Goal: Task Accomplishment & Management: Manage account settings

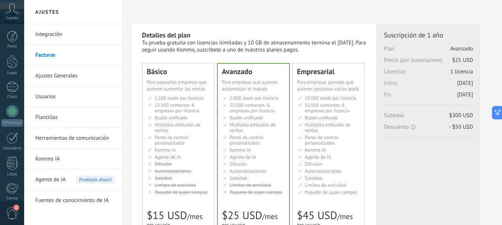
click at [47, 30] on link "Integración" at bounding box center [74, 34] width 79 height 21
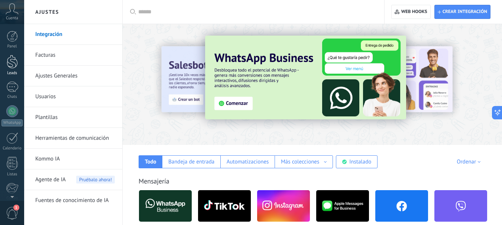
click at [14, 63] on div at bounding box center [12, 62] width 11 height 14
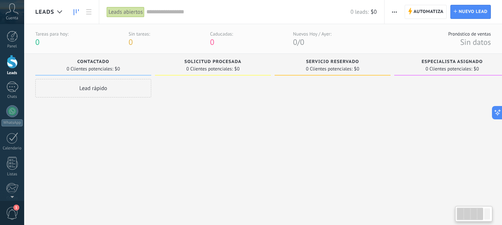
click at [14, 12] on icon at bounding box center [12, 8] width 13 height 11
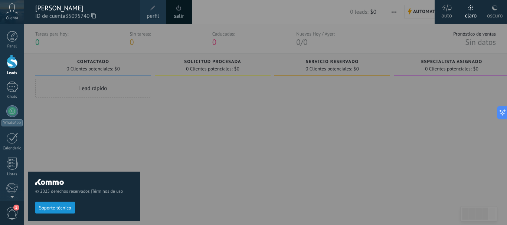
click at [180, 13] on link "salir" at bounding box center [179, 16] width 10 height 8
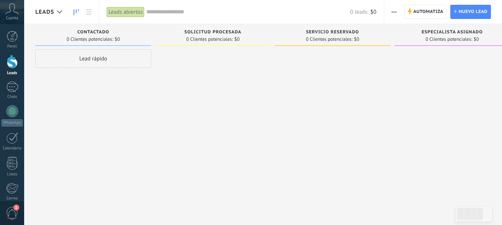
click at [420, 14] on span "Automatiza" at bounding box center [428, 11] width 30 height 13
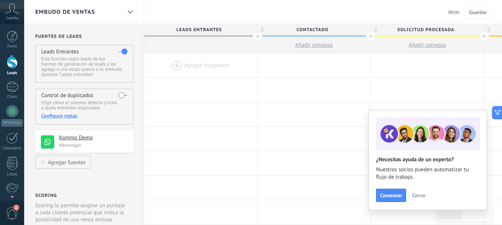
click at [10, 70] on link "Leads" at bounding box center [12, 65] width 24 height 21
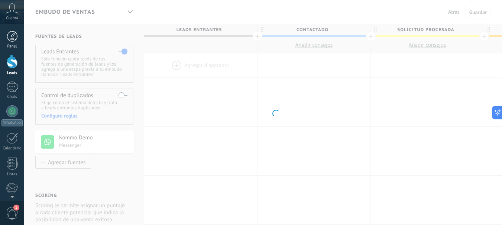
click at [10, 37] on div at bounding box center [12, 36] width 11 height 11
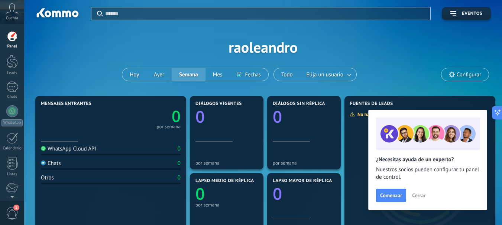
click at [4, 11] on div "Cuenta" at bounding box center [12, 12] width 24 height 24
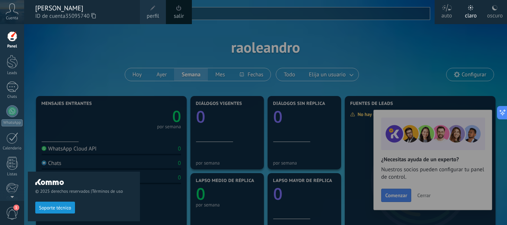
click at [153, 11] on span at bounding box center [153, 8] width 8 height 8
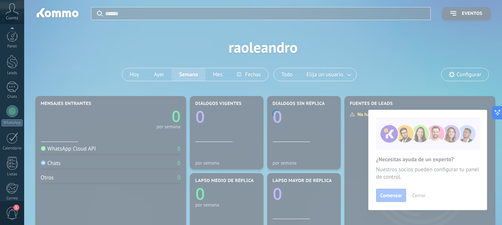
scroll to position [84, 0]
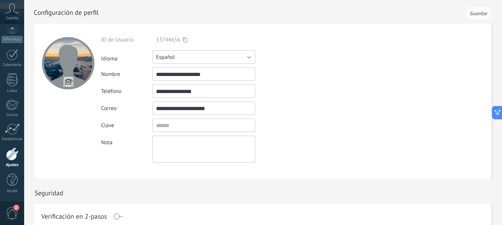
click at [181, 53] on button "Español" at bounding box center [203, 56] width 103 height 13
click at [329, 78] on div "**********" at bounding box center [221, 74] width 240 height 13
click at [220, 92] on input "**********" at bounding box center [203, 91] width 103 height 13
click at [228, 108] on input "**********" at bounding box center [203, 108] width 103 height 13
click at [193, 123] on input "textbox" at bounding box center [203, 125] width 103 height 13
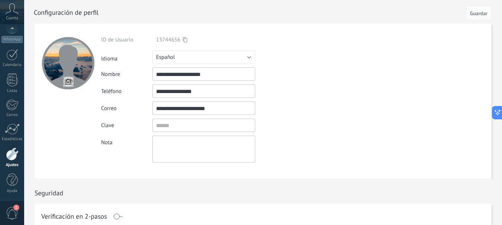
click at [190, 143] on textarea at bounding box center [203, 149] width 103 height 27
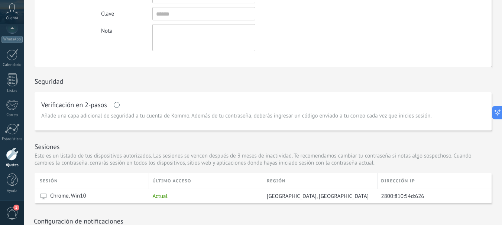
scroll to position [111, 0]
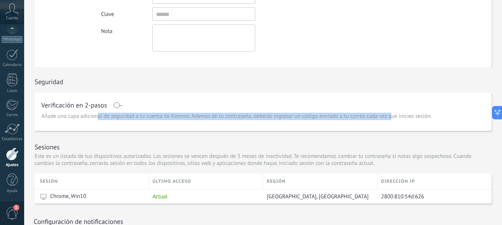
drag, startPoint x: 112, startPoint y: 117, endPoint x: 391, endPoint y: 117, distance: 279.2
click at [391, 117] on span "Añade una capa adicional de seguridad a tu cuenta de Kommo. Además de tu contra…" at bounding box center [236, 116] width 390 height 7
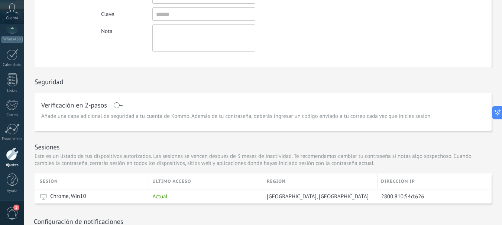
click at [393, 117] on span "Añade una capa adicional de seguridad a tu cuenta de Kommo. Además de tu contra…" at bounding box center [236, 116] width 390 height 7
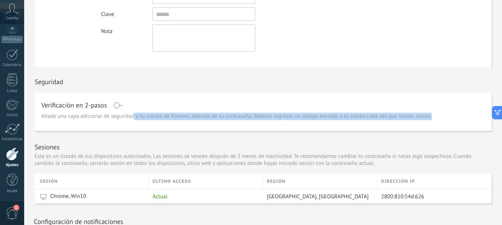
drag, startPoint x: 434, startPoint y: 117, endPoint x: 126, endPoint y: 117, distance: 307.7
click at [126, 117] on div "Verificación en 2-pasos Añade una capa adicional de seguridad a tu cuenta de Ko…" at bounding box center [263, 112] width 457 height 38
click at [176, 117] on span "Añade una capa adicional de seguridad a tu cuenta de Kommo. Además de tu contra…" at bounding box center [236, 116] width 390 height 7
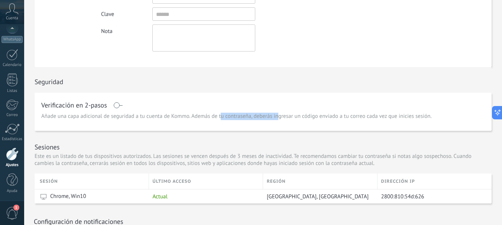
drag, startPoint x: 224, startPoint y: 118, endPoint x: 306, endPoint y: 118, distance: 81.3
click at [305, 118] on span "Añade una capa adicional de seguridad a tu cuenta de Kommo. Además de tu contra…" at bounding box center [236, 116] width 390 height 7
drag, startPoint x: 329, startPoint y: 118, endPoint x: 390, endPoint y: 118, distance: 60.5
click at [360, 118] on span "Añade una capa adicional de seguridad a tu cuenta de Kommo. Además de tu contra…" at bounding box center [236, 116] width 390 height 7
drag, startPoint x: 433, startPoint y: 118, endPoint x: 440, endPoint y: 118, distance: 7.1
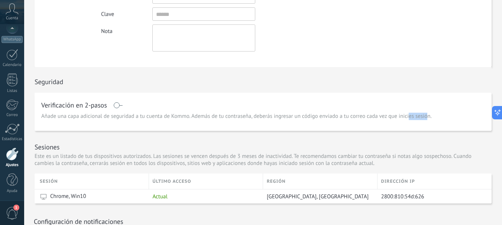
click at [438, 118] on div "Verificación en 2-pasos Añade una capa adicional de seguridad a tu cuenta de Ko…" at bounding box center [263, 112] width 457 height 38
drag, startPoint x: 446, startPoint y: 118, endPoint x: 430, endPoint y: 118, distance: 16.3
click at [436, 118] on div "Verificación en 2-pasos Añade una capa adicional de seguridad a tu cuenta de Ko…" at bounding box center [263, 112] width 457 height 38
drag, startPoint x: 301, startPoint y: 118, endPoint x: 431, endPoint y: 118, distance: 130.7
click at [427, 118] on span "Añade una capa adicional de seguridad a tu cuenta de Kommo. Además de tu contra…" at bounding box center [236, 116] width 390 height 7
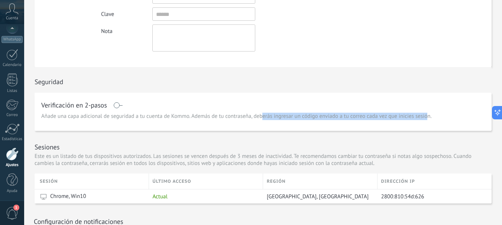
click at [375, 116] on span "Añade una capa adicional de seguridad a tu cuenta de Kommo. Además de tu contra…" at bounding box center [236, 116] width 390 height 7
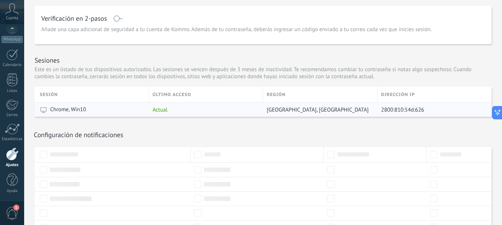
scroll to position [199, 0]
drag, startPoint x: 54, startPoint y: 108, endPoint x: 94, endPoint y: 109, distance: 39.7
click at [97, 108] on div "Chrome, Win10" at bounding box center [92, 109] width 105 height 14
click at [81, 109] on span "Chrome, Win10" at bounding box center [68, 108] width 36 height 7
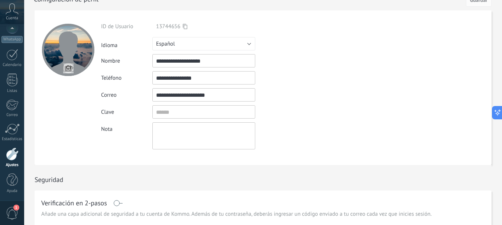
scroll to position [0, 0]
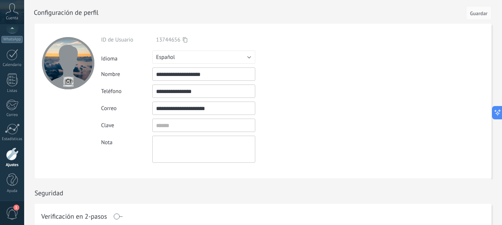
click at [68, 79] on input "file" at bounding box center [68, 81] width 10 height 10
type input "**********"
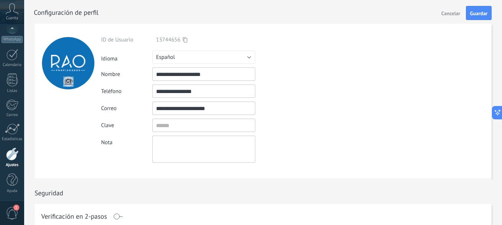
click at [230, 73] on input "**********" at bounding box center [203, 74] width 103 height 13
click at [236, 91] on input "**********" at bounding box center [203, 91] width 103 height 13
click at [238, 109] on input "**********" at bounding box center [203, 108] width 103 height 13
click at [227, 124] on input "textbox" at bounding box center [203, 125] width 103 height 13
drag, startPoint x: 211, startPoint y: 144, endPoint x: 217, endPoint y: 140, distance: 7.5
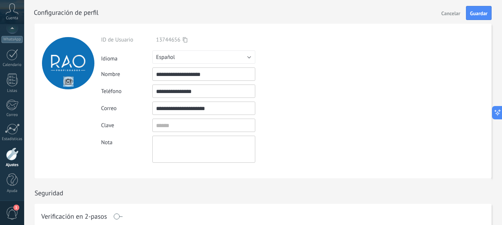
click at [211, 144] on textarea at bounding box center [203, 149] width 103 height 27
click at [288, 117] on div "**********" at bounding box center [221, 99] width 240 height 127
click at [478, 15] on span "Guardar" at bounding box center [478, 13] width 17 height 5
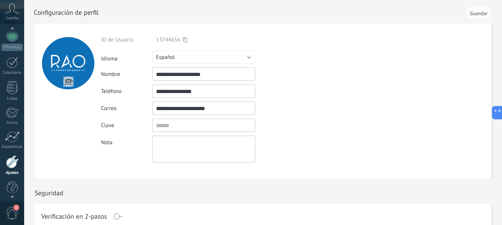
scroll to position [67, 0]
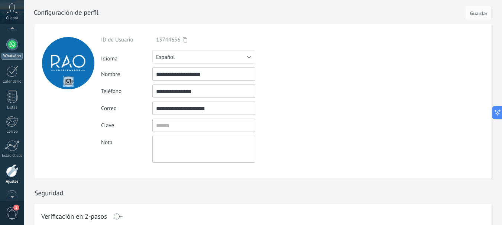
click at [9, 45] on div at bounding box center [12, 45] width 12 height 12
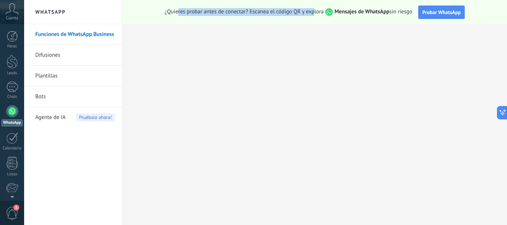
drag, startPoint x: 177, startPoint y: 12, endPoint x: 313, endPoint y: 12, distance: 136.2
click at [313, 12] on span "¿Quieres probar antes de conectar? Escanea el código QR y explora Mensajes de W…" at bounding box center [289, 12] width 248 height 8
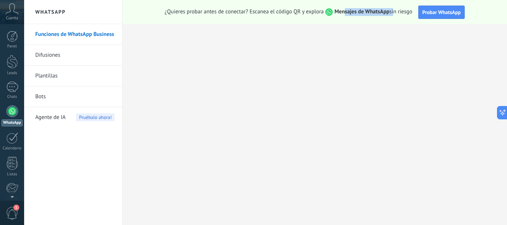
drag, startPoint x: 343, startPoint y: 12, endPoint x: 399, endPoint y: 12, distance: 55.7
click at [398, 12] on span "¿Quieres probar antes de conectar? Escanea el código QR y explora Mensajes de W…" at bounding box center [289, 12] width 248 height 8
click at [406, 12] on span "¿Quieres probar antes de conectar? Escanea el código QR y explora Mensajes de W…" at bounding box center [289, 12] width 248 height 8
drag, startPoint x: 414, startPoint y: 12, endPoint x: 353, endPoint y: 12, distance: 60.9
click at [352, 12] on div "¿Quieres probar antes de conectar? Escanea el código QR y explora Mensajes de W…" at bounding box center [315, 12] width 385 height 24
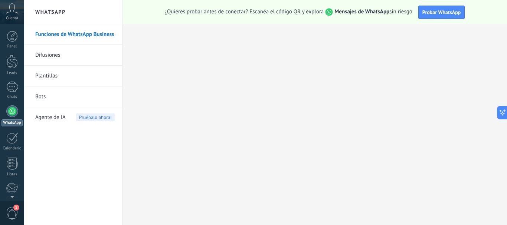
click at [364, 11] on strong "Mensajes de WhatsApp" at bounding box center [361, 11] width 55 height 7
click at [444, 14] on span "Probar WhatsApp" at bounding box center [441, 12] width 39 height 7
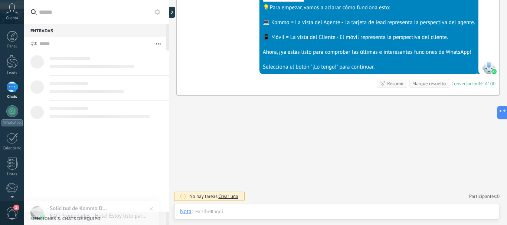
scroll to position [11, 0]
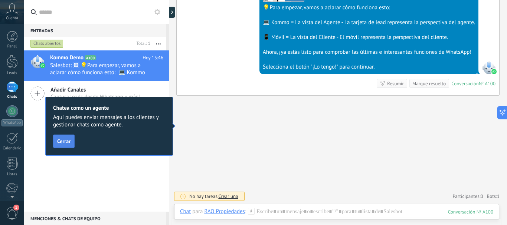
click at [64, 139] on span "Cerrar" at bounding box center [63, 141] width 13 height 5
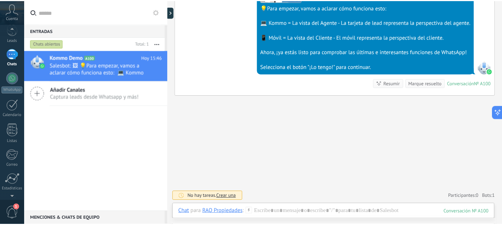
scroll to position [84, 0]
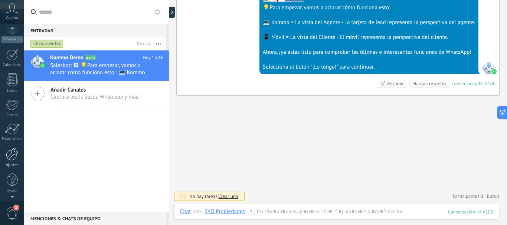
click at [15, 159] on div at bounding box center [12, 154] width 13 height 13
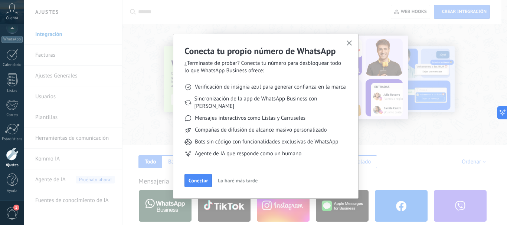
click at [349, 46] on icon "button" at bounding box center [350, 43] width 6 height 6
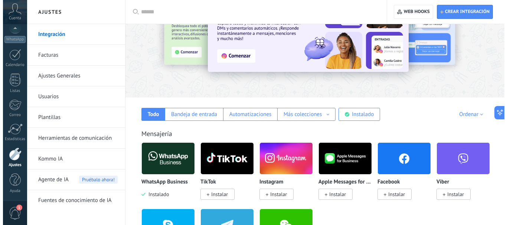
scroll to position [111, 0]
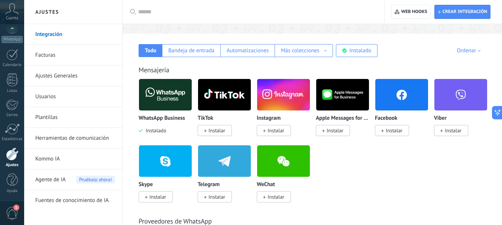
click at [164, 94] on img at bounding box center [165, 95] width 53 height 36
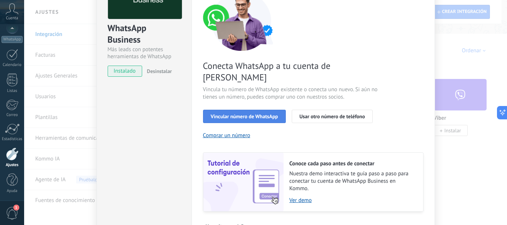
scroll to position [74, 0]
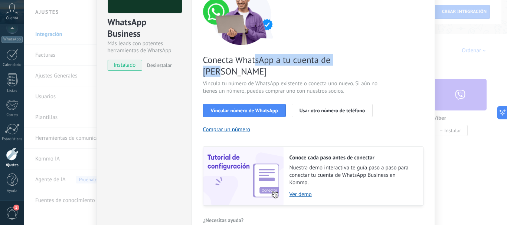
drag, startPoint x: 297, startPoint y: 61, endPoint x: 353, endPoint y: 61, distance: 56.4
click at [353, 61] on span "Conecta WhatsApp a tu cuenta de [PERSON_NAME]" at bounding box center [291, 65] width 177 height 23
click at [334, 62] on span "Conecta WhatsApp a tu cuenta de [PERSON_NAME]" at bounding box center [291, 65] width 177 height 23
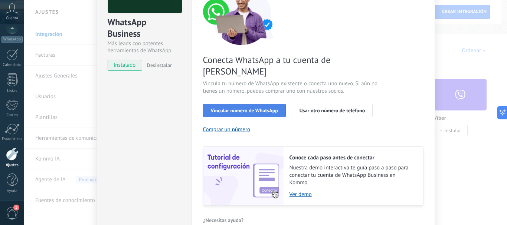
click at [249, 108] on span "Vincular número de WhatsApp" at bounding box center [244, 110] width 67 height 5
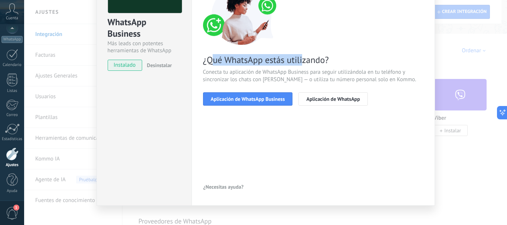
drag, startPoint x: 209, startPoint y: 61, endPoint x: 317, endPoint y: 61, distance: 108.0
click at [313, 61] on span "¿Qué WhatsApp estás utilizando?" at bounding box center [313, 60] width 221 height 12
click at [317, 61] on span "¿Qué WhatsApp estás utilizando?" at bounding box center [313, 60] width 221 height 12
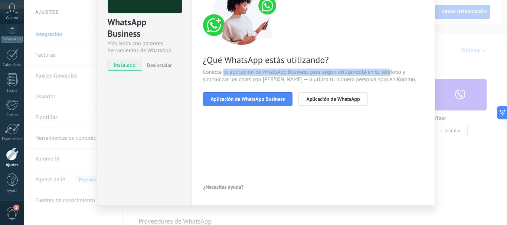
drag, startPoint x: 285, startPoint y: 72, endPoint x: 390, endPoint y: 69, distance: 104.3
click at [390, 69] on span "Conecta tu aplicación de WhatsApp Business para seguir utilizándola en tu teléf…" at bounding box center [313, 76] width 221 height 15
drag, startPoint x: 397, startPoint y: 72, endPoint x: 208, endPoint y: 72, distance: 189.7
click at [225, 72] on span "Conecta tu aplicación de WhatsApp Business para seguir utilizándola en tu teléf…" at bounding box center [313, 76] width 221 height 15
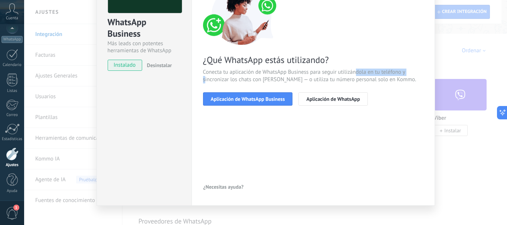
drag, startPoint x: 220, startPoint y: 76, endPoint x: 356, endPoint y: 75, distance: 136.6
click at [356, 75] on span "Conecta tu aplicación de WhatsApp Business para seguir utilizándola en tu teléf…" at bounding box center [313, 76] width 221 height 15
click at [350, 78] on span "Conecta tu aplicación de WhatsApp Business para seguir utilizándola en tu teléf…" at bounding box center [313, 76] width 221 height 15
drag, startPoint x: 369, startPoint y: 78, endPoint x: 298, endPoint y: 79, distance: 70.5
click at [284, 80] on span "Conecta tu aplicación de WhatsApp Business para seguir utilizándola en tu teléf…" at bounding box center [313, 76] width 221 height 15
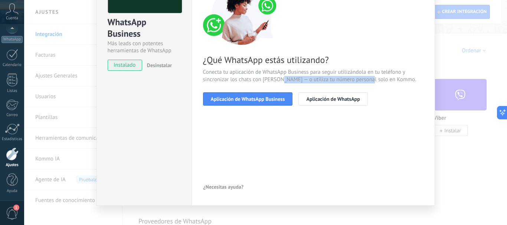
click at [329, 76] on span "Conecta tu aplicación de WhatsApp Business para seguir utilizándola en tu teléf…" at bounding box center [313, 76] width 221 height 15
drag, startPoint x: 324, startPoint y: 79, endPoint x: 358, endPoint y: 79, distance: 34.2
click at [360, 79] on span "Conecta tu aplicación de WhatsApp Business para seguir utilizándola en tu teléf…" at bounding box center [313, 76] width 221 height 15
click at [340, 78] on span "Conecta tu aplicación de WhatsApp Business para seguir utilizándola en tu teléf…" at bounding box center [313, 76] width 221 height 15
drag, startPoint x: 206, startPoint y: 81, endPoint x: 255, endPoint y: 77, distance: 49.9
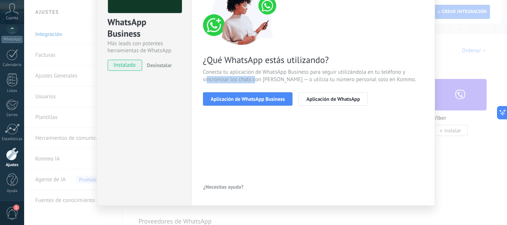
click at [255, 77] on span "Conecta tu aplicación de WhatsApp Business para seguir utilizándola en tu teléf…" at bounding box center [313, 76] width 221 height 15
click at [257, 77] on span "Conecta tu aplicación de WhatsApp Business para seguir utilizándola en tu teléf…" at bounding box center [313, 76] width 221 height 15
drag, startPoint x: 223, startPoint y: 78, endPoint x: 274, endPoint y: 79, distance: 50.9
click at [274, 79] on span "Conecta tu aplicación de WhatsApp Business para seguir utilizándola en tu teléf…" at bounding box center [313, 76] width 221 height 15
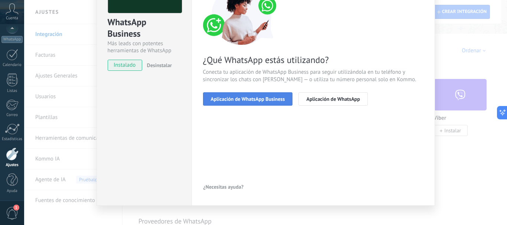
click at [257, 98] on span "Aplicación de WhatsApp Business" at bounding box center [248, 99] width 74 height 5
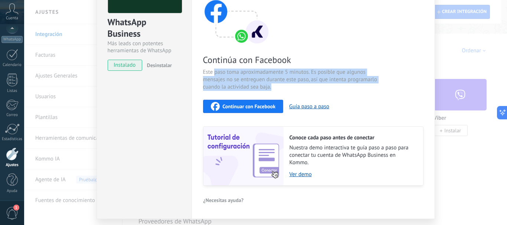
drag, startPoint x: 216, startPoint y: 71, endPoint x: 329, endPoint y: 81, distance: 113.3
click at [341, 90] on span "Este paso toma aproximadamente 5 minutos. Es posible que algunos mensajes no se…" at bounding box center [291, 80] width 177 height 22
click at [319, 77] on span "Este paso toma aproximadamente 5 minutos. Es posible que algunos mensajes no se…" at bounding box center [291, 80] width 177 height 22
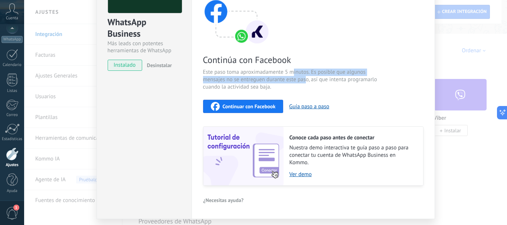
drag, startPoint x: 294, startPoint y: 73, endPoint x: 306, endPoint y: 80, distance: 13.0
click at [305, 79] on span "Este paso toma aproximadamente 5 minutos. Es posible que algunos mensajes no se…" at bounding box center [291, 80] width 177 height 22
click at [306, 80] on span "Este paso toma aproximadamente 5 minutos. Es posible que algunos mensajes no se…" at bounding box center [291, 80] width 177 height 22
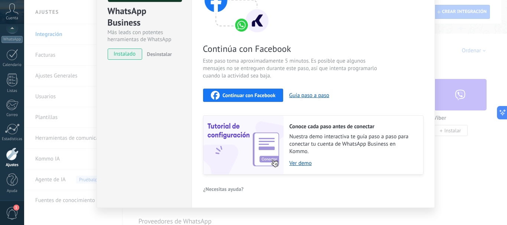
scroll to position [96, 0]
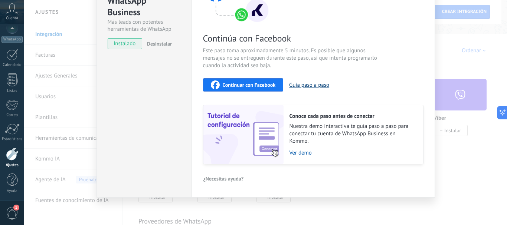
click at [308, 82] on button "Guía paso a paso" at bounding box center [309, 85] width 40 height 7
click at [296, 153] on link "Ver demo" at bounding box center [353, 153] width 126 height 7
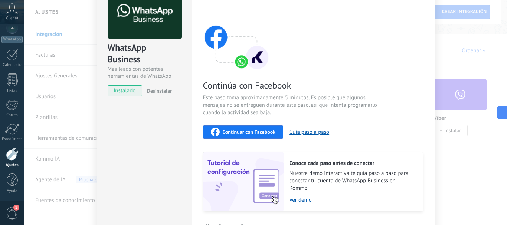
scroll to position [0, 0]
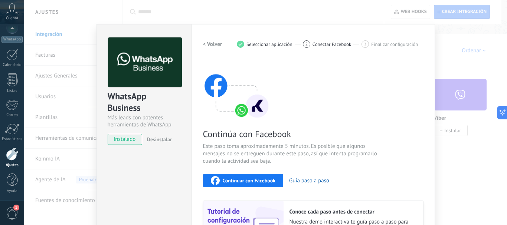
click at [318, 43] on span "Conectar Facebook" at bounding box center [332, 45] width 39 height 6
click at [305, 44] on span "2" at bounding box center [306, 44] width 3 height 6
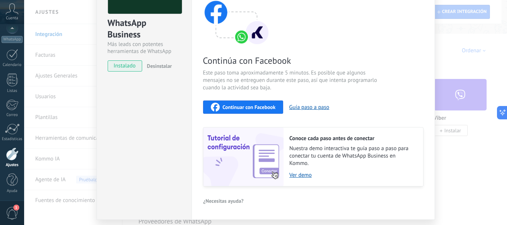
scroll to position [74, 0]
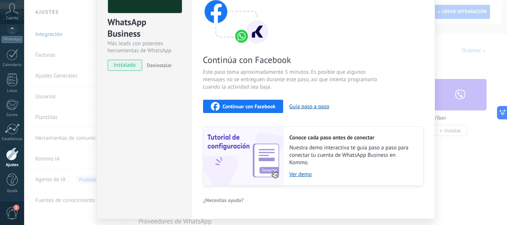
click at [244, 105] on span "Continuar con Facebook" at bounding box center [249, 106] width 53 height 5
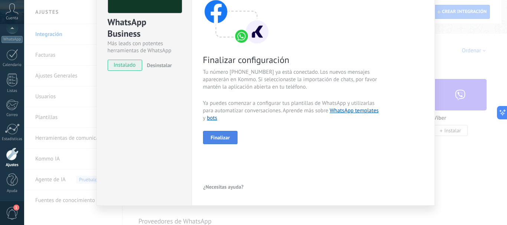
click at [221, 138] on span "Finalizar" at bounding box center [220, 137] width 19 height 5
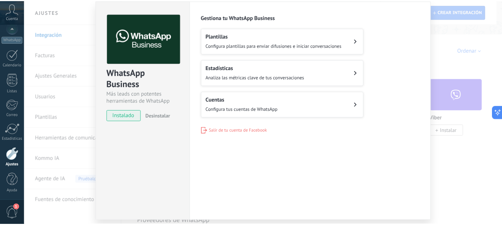
scroll to position [0, 0]
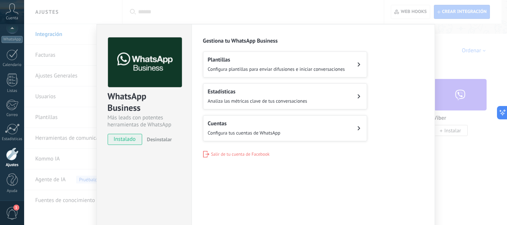
click at [232, 122] on h2 "Cuentas" at bounding box center [244, 123] width 73 height 7
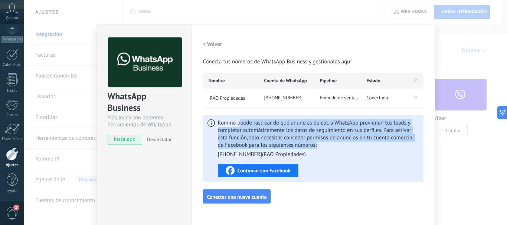
drag, startPoint x: 241, startPoint y: 123, endPoint x: 333, endPoint y: 151, distance: 96.3
click at [328, 154] on span "Kommo puede rastrear de qué anuncios de clic a WhatsApp provienen tus leads y c…" at bounding box center [318, 139] width 201 height 39
click at [308, 137] on span "Kommo puede rastrear de qué anuncios de clic a WhatsApp provienen tus leads y c…" at bounding box center [318, 139] width 201 height 39
drag, startPoint x: 218, startPoint y: 123, endPoint x: 357, endPoint y: 154, distance: 143.4
click at [356, 153] on span "Kommo puede rastrear de qué anuncios de clic a WhatsApp provienen tus leads y c…" at bounding box center [318, 139] width 201 height 39
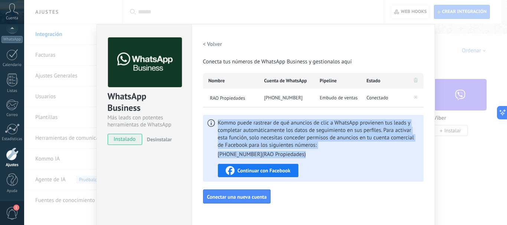
click at [358, 154] on ul "+54 9 11 6137-5394 ( RAO Propiedades )" at bounding box center [318, 154] width 201 height 7
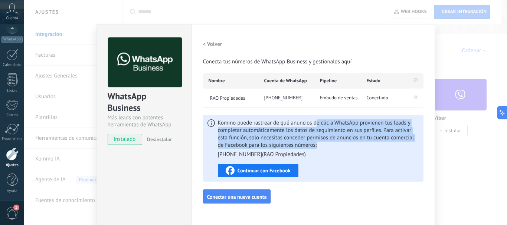
drag, startPoint x: 316, startPoint y: 123, endPoint x: 330, endPoint y: 153, distance: 33.0
click at [330, 152] on span "Kommo puede rastrear de qué anuncios de clic a WhatsApp provienen tus leads y c…" at bounding box center [318, 139] width 201 height 39
click at [331, 150] on span "Kommo puede rastrear de qué anuncios de clic a WhatsApp provienen tus leads y c…" at bounding box center [318, 139] width 201 height 39
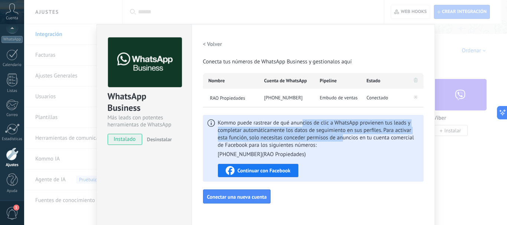
drag, startPoint x: 307, startPoint y: 123, endPoint x: 342, endPoint y: 141, distance: 38.7
click at [342, 141] on span "Kommo puede rastrear de qué anuncios de clic a WhatsApp provienen tus leads y c…" at bounding box center [318, 139] width 201 height 39
click at [327, 135] on span "Kommo puede rastrear de qué anuncios de clic a WhatsApp provienen tus leads y c…" at bounding box center [318, 139] width 201 height 39
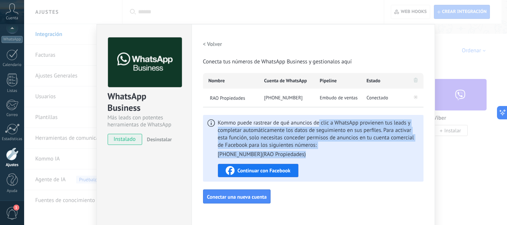
drag, startPoint x: 320, startPoint y: 130, endPoint x: 331, endPoint y: 138, distance: 14.3
click at [327, 157] on span "Kommo puede rastrear de qué anuncios de clic a WhatsApp provienen tus leads y c…" at bounding box center [318, 139] width 201 height 39
click at [331, 138] on span "Kommo puede rastrear de qué anuncios de clic a WhatsApp provienen tus leads y c…" at bounding box center [318, 139] width 201 height 39
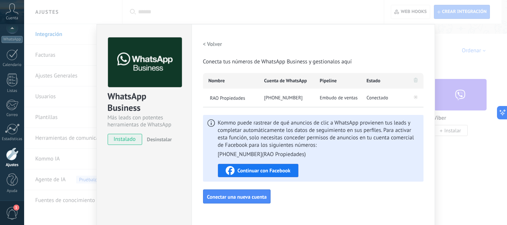
click at [248, 177] on button "Continuar con Facebook" at bounding box center [258, 170] width 81 height 13
click at [486, 55] on div "WhatsApp Business Más leads con potentes herramientas de WhatsApp instalado Des…" at bounding box center [265, 112] width 483 height 225
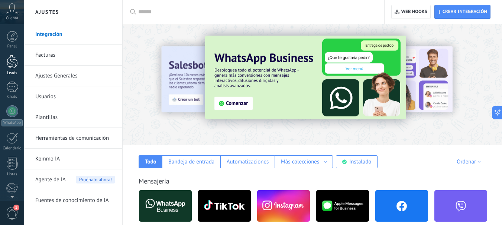
click at [12, 67] on div at bounding box center [12, 62] width 11 height 14
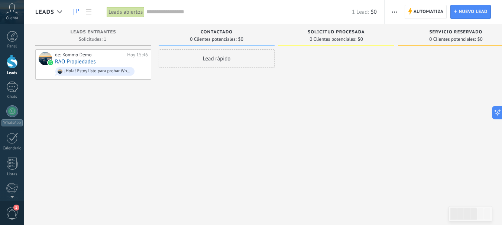
click at [93, 105] on div "de: Kommo Demo Hoy 15:46 RAO Propiedades ¡Hola! Estoy listo para probar WhatsAp…" at bounding box center [93, 113] width 116 height 128
click at [13, 84] on div "1" at bounding box center [12, 87] width 12 height 11
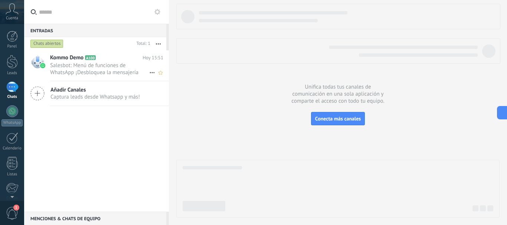
click at [101, 68] on span "Salesbot: Menú de funciones de WhatsApp ¡Desbloquea la mensajería mejorada en W…" at bounding box center [99, 69] width 99 height 14
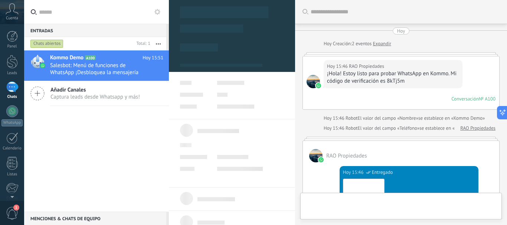
type textarea "**********"
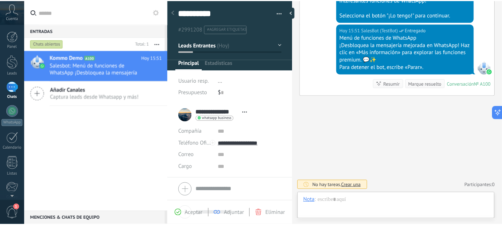
scroll to position [11, 0]
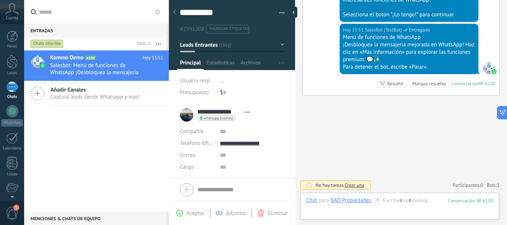
click at [63, 98] on span "Captura leads desde Whatsapp y más!" at bounding box center [94, 97] width 89 height 7
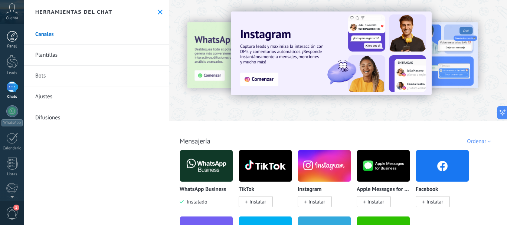
click at [13, 41] on div at bounding box center [12, 36] width 11 height 11
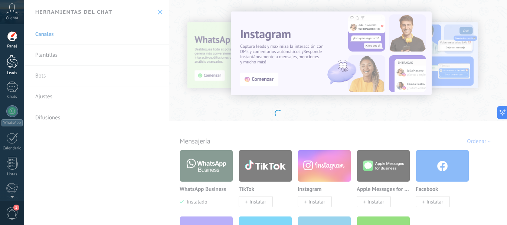
click at [11, 67] on div at bounding box center [12, 62] width 11 height 14
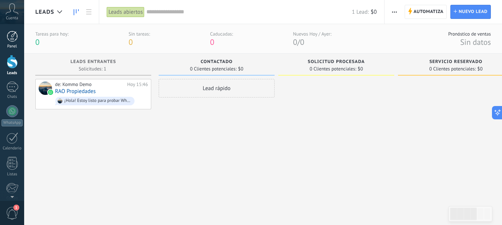
click at [10, 38] on div at bounding box center [12, 36] width 11 height 11
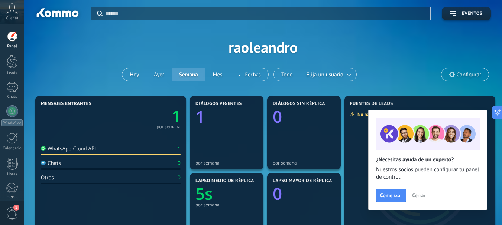
click at [82, 147] on div "WhatsApp Cloud API" at bounding box center [68, 149] width 55 height 7
click at [84, 150] on div "WhatsApp Cloud API" at bounding box center [68, 149] width 55 height 7
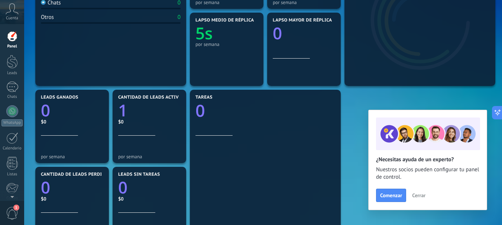
scroll to position [18, 0]
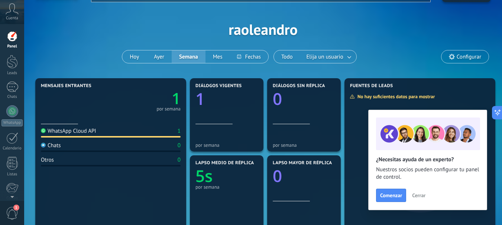
click at [44, 145] on img at bounding box center [43, 145] width 5 height 5
click at [71, 133] on div "WhatsApp Cloud API" at bounding box center [68, 131] width 55 height 7
click at [11, 113] on div at bounding box center [12, 111] width 12 height 12
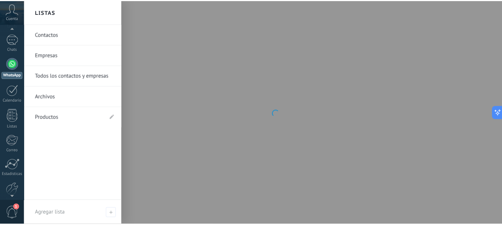
scroll to position [84, 0]
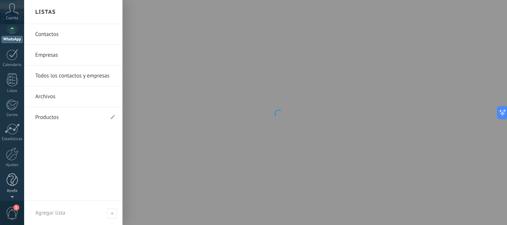
click at [10, 184] on div at bounding box center [12, 180] width 11 height 13
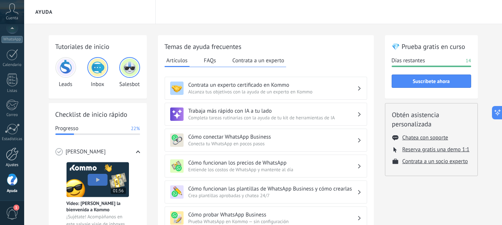
click at [10, 155] on div at bounding box center [12, 154] width 13 height 13
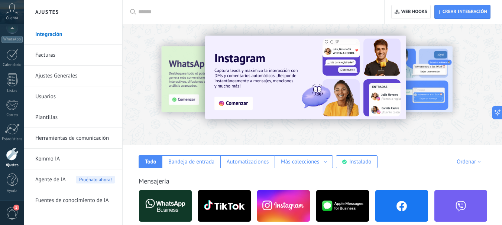
click at [196, 12] on input "text" at bounding box center [255, 12] width 235 height 8
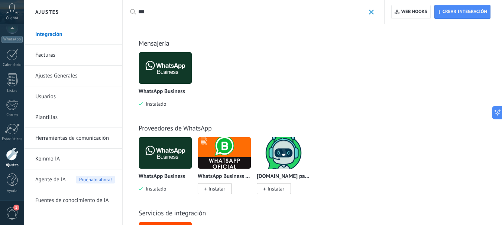
type input "***"
click at [161, 76] on img at bounding box center [165, 68] width 53 height 36
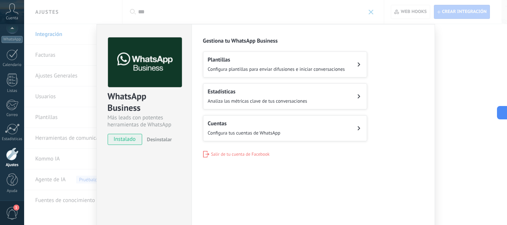
click at [445, 49] on div "WhatsApp Business Más leads con potentes herramientas de WhatsApp instalado Des…" at bounding box center [265, 112] width 483 height 225
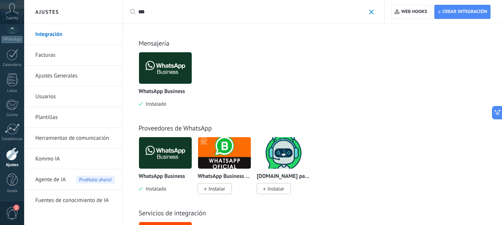
click at [42, 98] on link "Usuarios" at bounding box center [74, 96] width 79 height 21
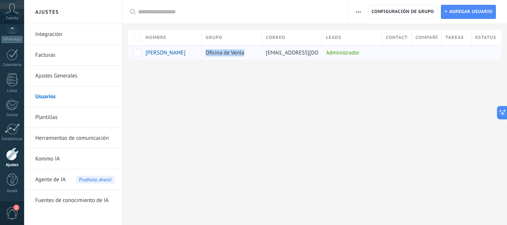
drag, startPoint x: 209, startPoint y: 52, endPoint x: 251, endPoint y: 52, distance: 42.3
click at [251, 52] on div "Oficina de Venta" at bounding box center [230, 53] width 56 height 14
click at [232, 53] on span "Oficina de Venta" at bounding box center [225, 52] width 39 height 7
drag, startPoint x: 243, startPoint y: 52, endPoint x: 199, endPoint y: 52, distance: 44.5
click at [199, 52] on div "Leandro Ezequiel Rao Oficina de Venta raoleandro@hotmail.com Administrador" at bounding box center [314, 52] width 373 height 14
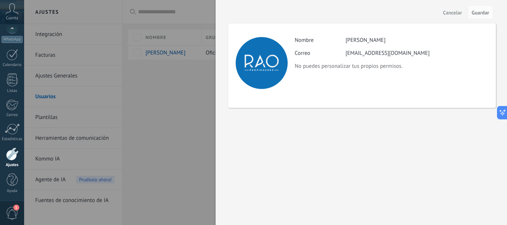
click at [135, 129] on div at bounding box center [253, 112] width 507 height 225
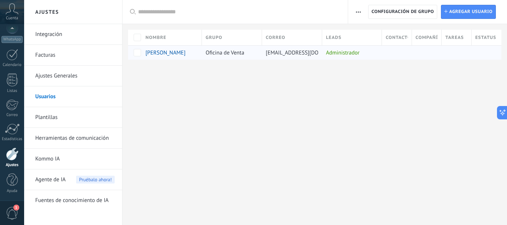
click at [237, 52] on span "Oficina de Venta" at bounding box center [225, 52] width 39 height 7
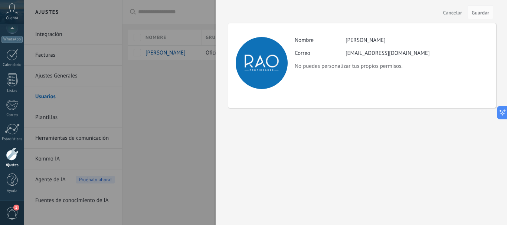
click at [195, 108] on div at bounding box center [253, 112] width 507 height 225
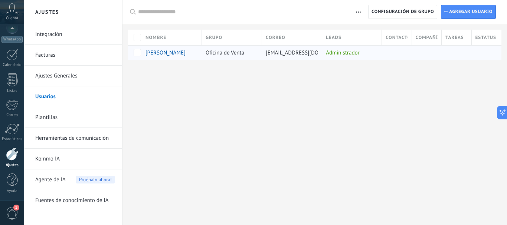
click at [225, 47] on div "Oficina de Venta" at bounding box center [230, 53] width 56 height 14
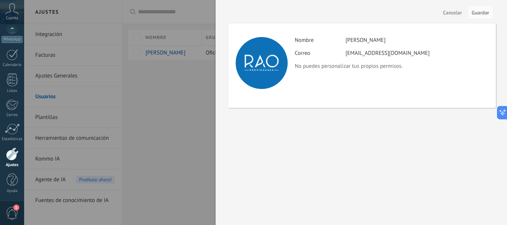
click at [188, 102] on div at bounding box center [253, 112] width 507 height 225
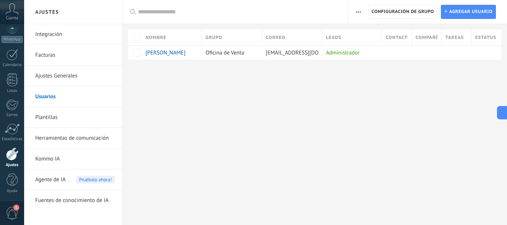
click at [43, 138] on link "Herramientas de comunicación" at bounding box center [74, 138] width 79 height 21
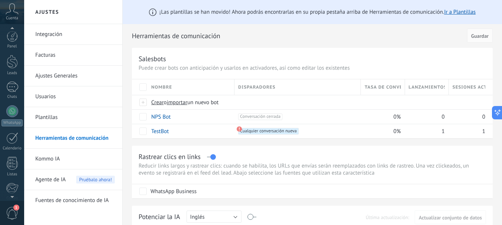
click at [10, 154] on div "Panel Leads 1 Chats WhatsApp Clientes" at bounding box center [12, 158] width 24 height 254
click at [12, 144] on link "Calendario" at bounding box center [12, 142] width 24 height 19
click at [9, 105] on div "Panel Leads 1 Chats WhatsApp Clientes" at bounding box center [12, 158] width 24 height 254
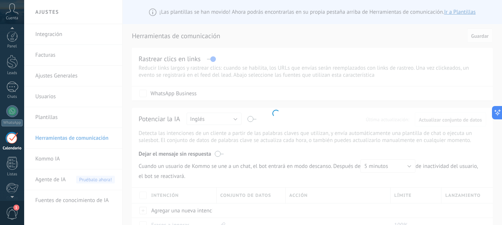
click at [9, 111] on div at bounding box center [12, 111] width 12 height 12
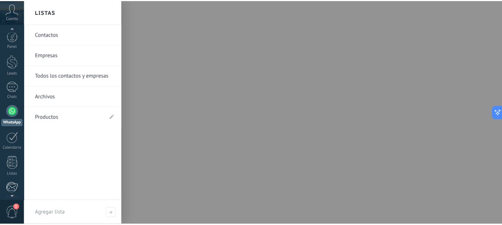
scroll to position [84, 0]
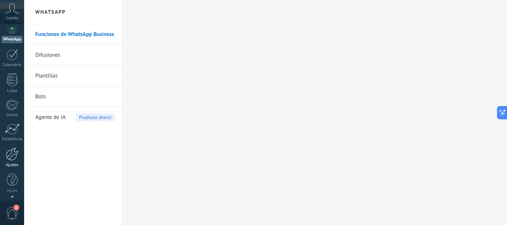
click at [11, 159] on div at bounding box center [12, 154] width 13 height 13
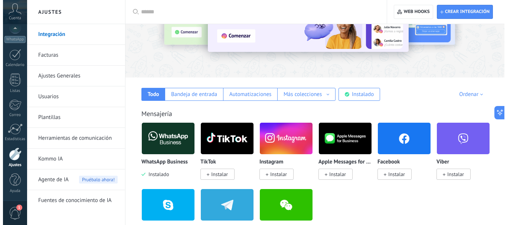
scroll to position [148, 0]
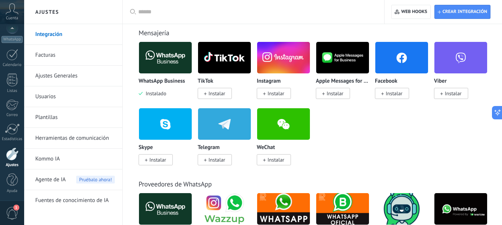
click at [172, 58] on img at bounding box center [165, 58] width 53 height 36
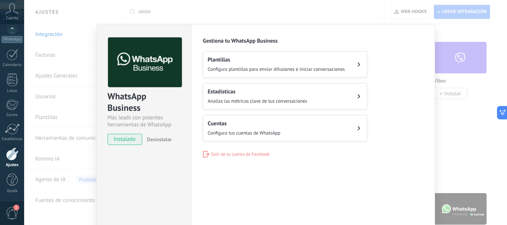
click at [232, 124] on h2 "Cuentas" at bounding box center [244, 123] width 73 height 7
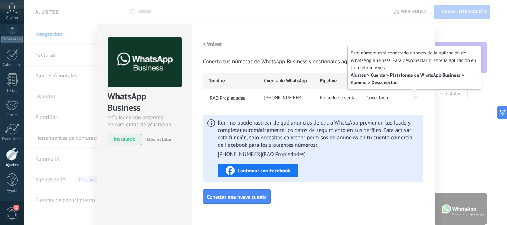
click at [415, 97] on icon at bounding box center [415, 97] width 3 height 3
click at [415, 98] on icon at bounding box center [416, 97] width 4 height 4
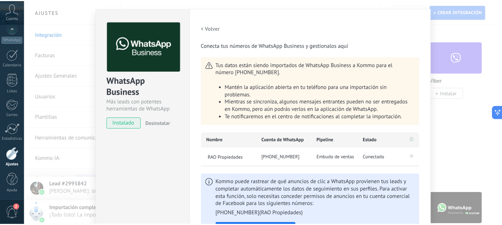
scroll to position [0, 0]
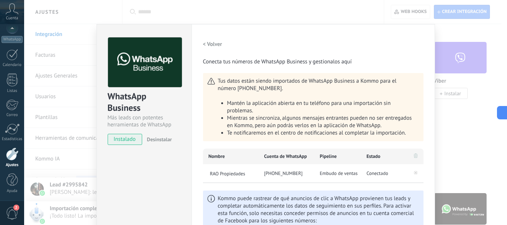
click at [212, 42] on h2 "< Volver" at bounding box center [212, 44] width 19 height 7
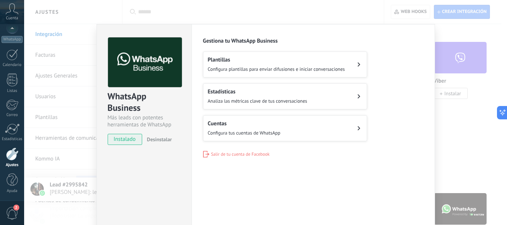
click at [72, 115] on div "WhatsApp Business Más leads con potentes herramientas de WhatsApp instalado Des…" at bounding box center [265, 112] width 483 height 225
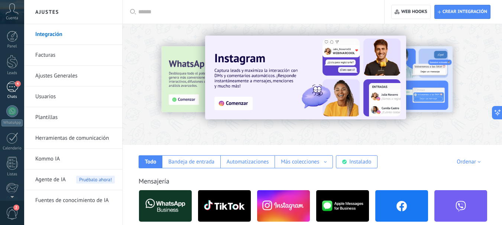
click at [14, 92] on link "4 Chats" at bounding box center [12, 91] width 24 height 18
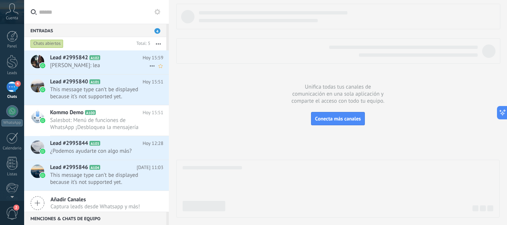
click at [100, 66] on span "Leandro Rao: lea" at bounding box center [99, 65] width 99 height 7
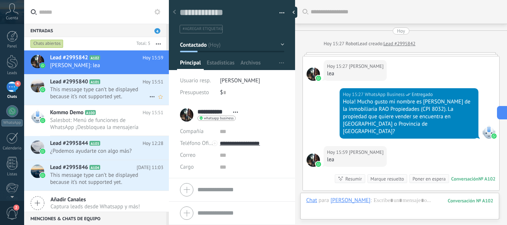
scroll to position [110, 0]
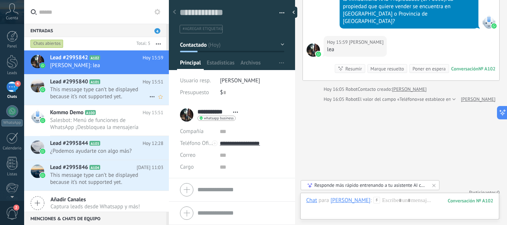
click at [79, 86] on span "This message type can’t be displayed because it’s not supported yet." at bounding box center [99, 93] width 99 height 14
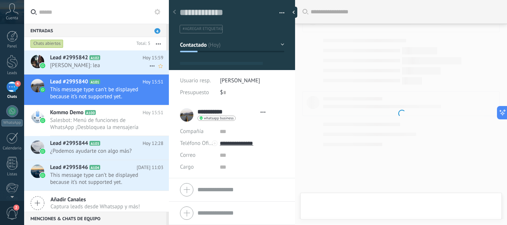
click at [88, 67] on span "Leandro Rao: lea" at bounding box center [99, 65] width 99 height 7
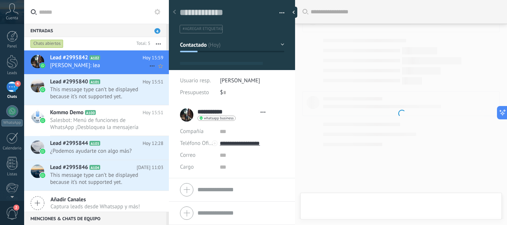
type textarea "**********"
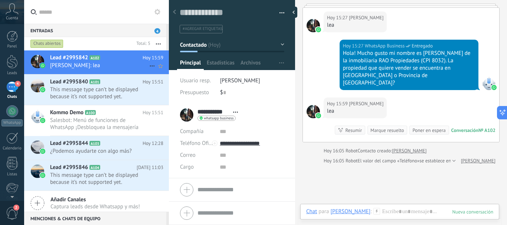
scroll to position [11, 0]
click at [314, 105] on div at bounding box center [313, 111] width 13 height 13
click at [310, 105] on div at bounding box center [313, 111] width 13 height 13
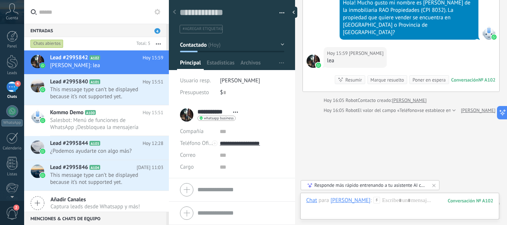
scroll to position [110, 0]
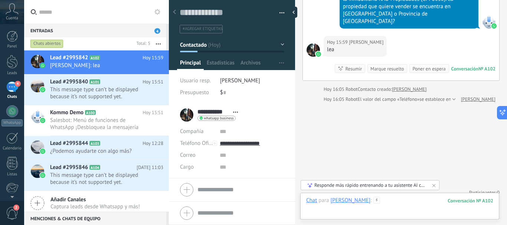
click at [415, 200] on div at bounding box center [399, 208] width 187 height 22
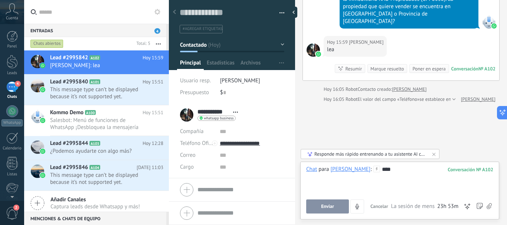
click at [324, 206] on span "Enviar" at bounding box center [327, 206] width 13 height 5
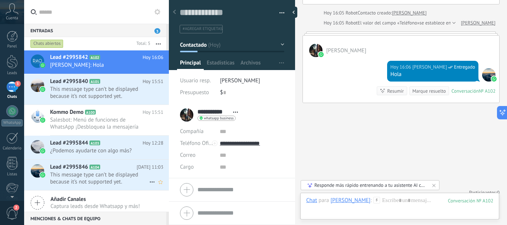
scroll to position [0, 0]
click at [87, 175] on span "This message type can’t be displayed because it’s not supported yet." at bounding box center [99, 179] width 99 height 14
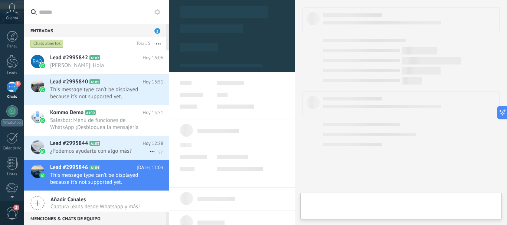
click at [86, 150] on span "¿Podemos ayudarte con algo más?" at bounding box center [99, 151] width 99 height 7
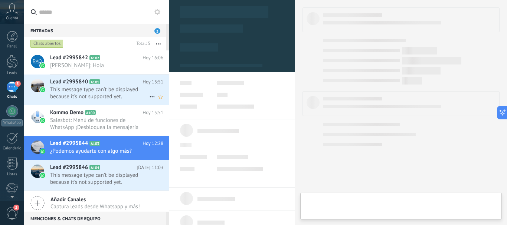
click at [80, 88] on span "This message type can’t be displayed because it’s not supported yet." at bounding box center [99, 93] width 99 height 14
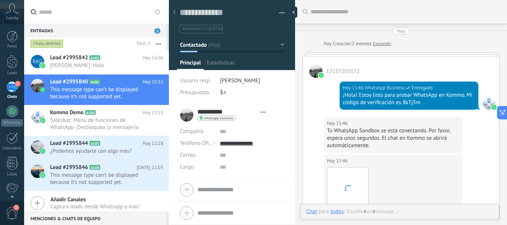
click at [160, 32] on div "Entradas 3" at bounding box center [95, 30] width 142 height 13
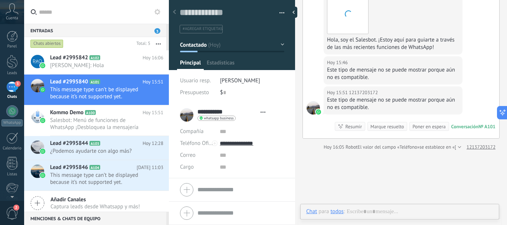
scroll to position [11, 0]
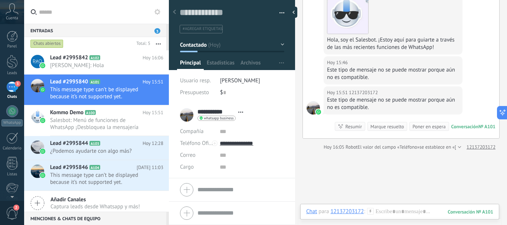
click at [155, 32] on span "3" at bounding box center [157, 31] width 6 height 6
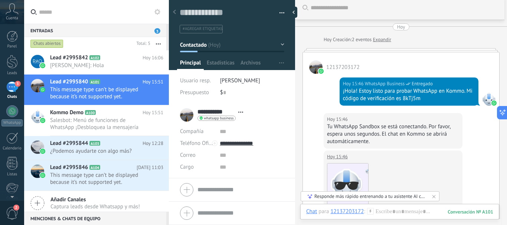
scroll to position [0, 0]
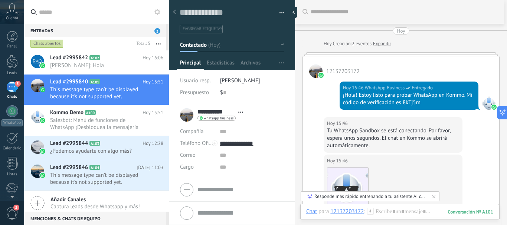
click at [173, 14] on div at bounding box center [174, 12] width 10 height 14
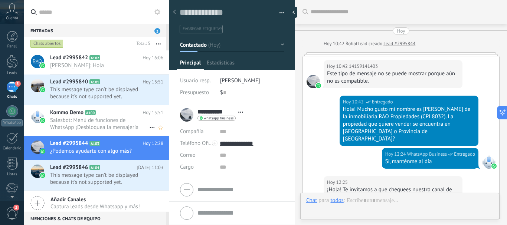
scroll to position [222, 0]
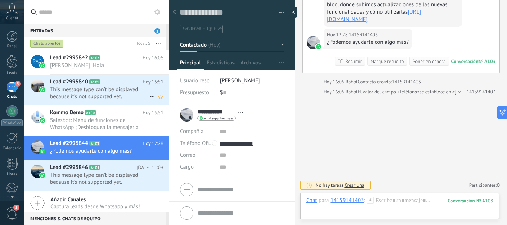
click at [70, 76] on div "Lead #2995840 A101 Hoy 15:51 This message type can’t be displayed because it’s …" at bounding box center [109, 90] width 119 height 30
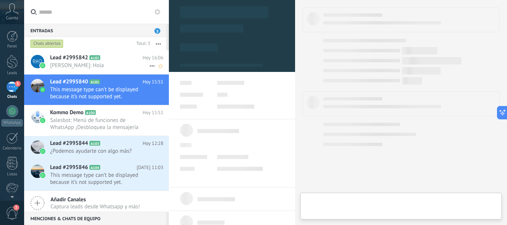
click at [75, 68] on span "[PERSON_NAME]: Hola" at bounding box center [99, 65] width 99 height 7
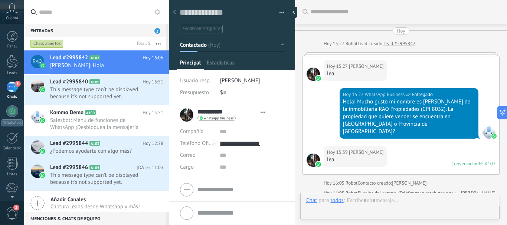
scroll to position [11, 0]
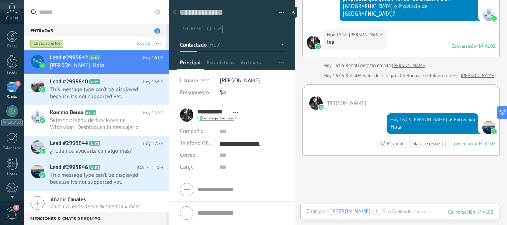
click at [104, 15] on input "text" at bounding box center [101, 12] width 124 height 24
click at [10, 43] on link "Panel" at bounding box center [12, 40] width 24 height 18
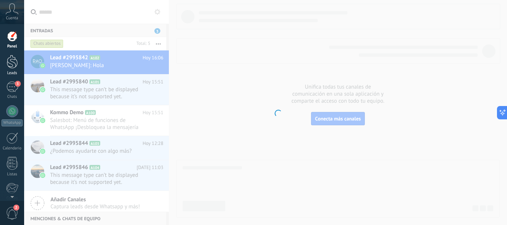
click at [11, 62] on div at bounding box center [12, 62] width 11 height 14
click at [11, 89] on div "3" at bounding box center [12, 87] width 12 height 11
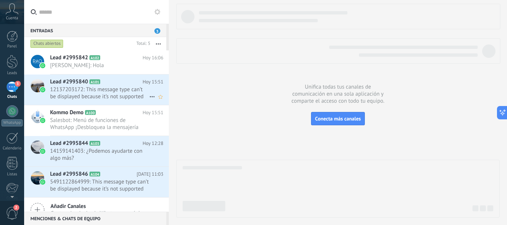
click at [83, 89] on span "12137203172: This message type can’t be displayed because it’s not supported ye…" at bounding box center [99, 93] width 99 height 14
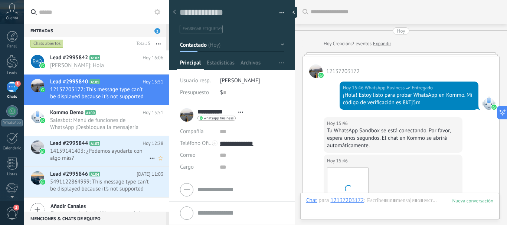
scroll to position [230, 0]
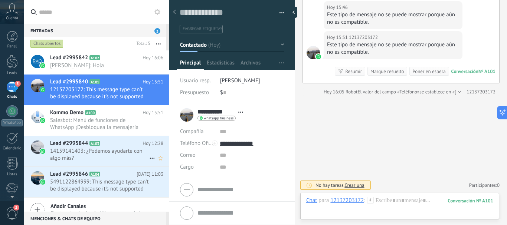
click at [79, 143] on span "Lead #2995844" at bounding box center [69, 143] width 38 height 7
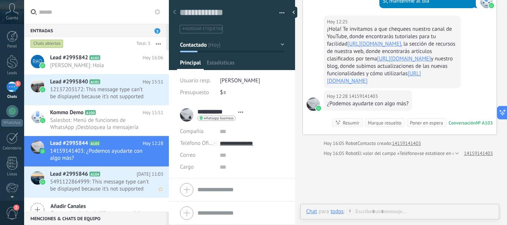
scroll to position [11, 0]
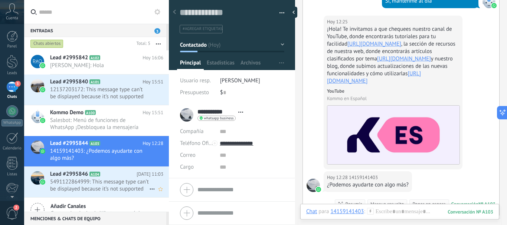
click at [85, 185] on span "5491122864999: This message type can’t be displayed because it’s not supported …" at bounding box center [99, 186] width 99 height 14
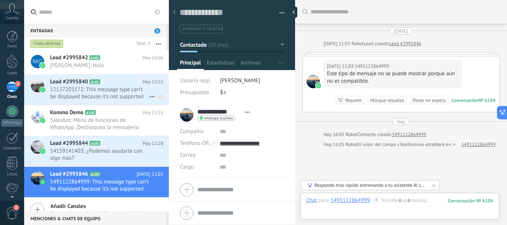
click at [77, 91] on span "12137203172: This message type can’t be displayed because it’s not supported ye…" at bounding box center [99, 93] width 99 height 14
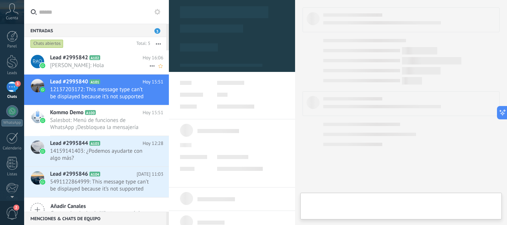
click at [81, 67] on span "[PERSON_NAME]: Hola" at bounding box center [99, 65] width 99 height 7
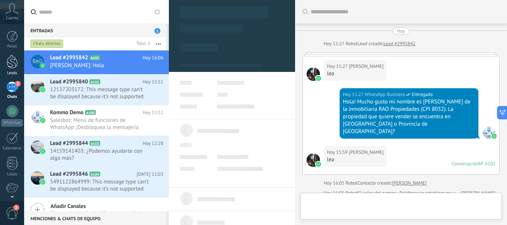
type textarea "**********"
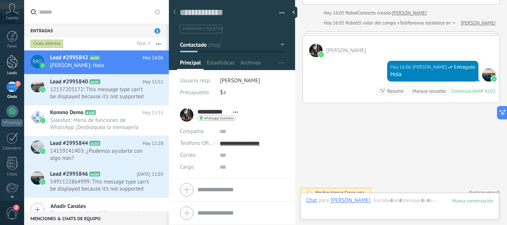
scroll to position [11, 0]
click at [10, 114] on div at bounding box center [12, 111] width 12 height 12
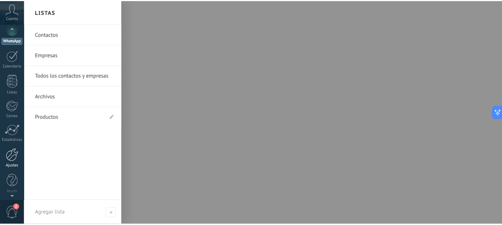
scroll to position [84, 0]
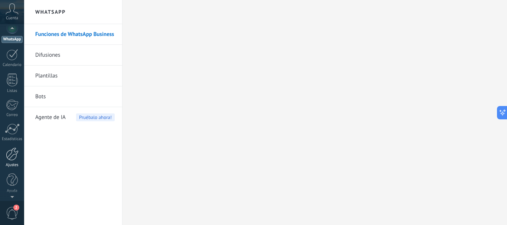
click at [9, 156] on div at bounding box center [12, 154] width 13 height 13
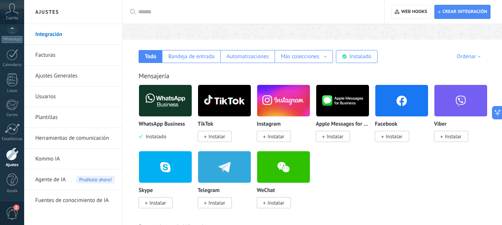
scroll to position [111, 0]
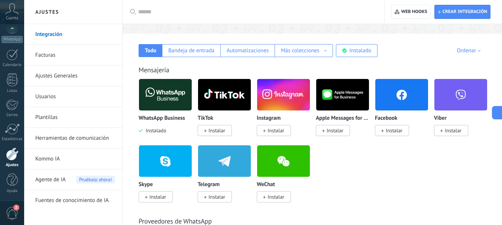
click at [42, 54] on link "Facturas" at bounding box center [74, 55] width 79 height 21
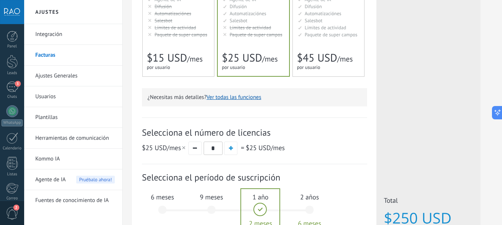
scroll to position [148, 0]
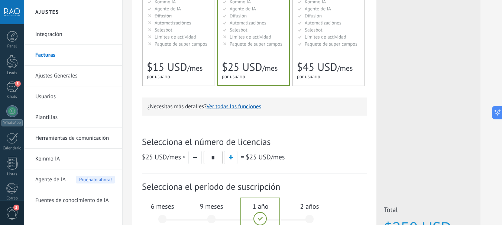
click at [53, 78] on link "Ajustes Generales" at bounding box center [74, 76] width 79 height 21
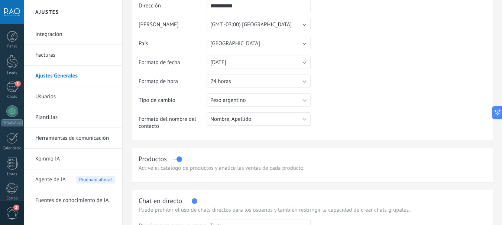
scroll to position [111, 0]
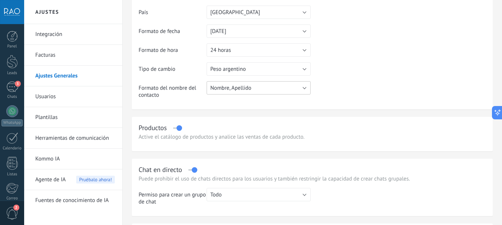
click at [246, 86] on span "Nombre, Apellido" at bounding box center [230, 88] width 41 height 7
click at [353, 72] on table "**********" at bounding box center [311, 27] width 347 height 156
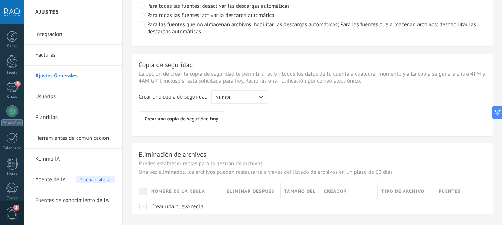
scroll to position [607, 0]
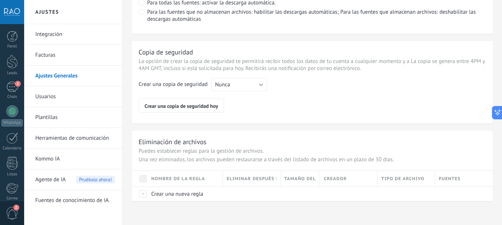
click at [71, 140] on link "Herramientas de comunicación" at bounding box center [74, 138] width 79 height 21
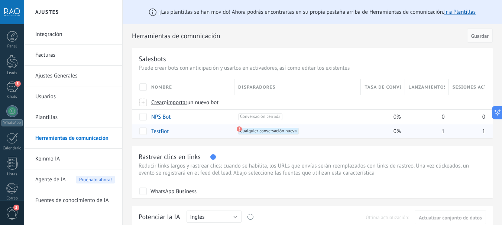
click at [239, 130] on use at bounding box center [238, 129] width 5 height 5
click at [251, 133] on span "Cualquier conversación nueva +0" at bounding box center [268, 131] width 60 height 7
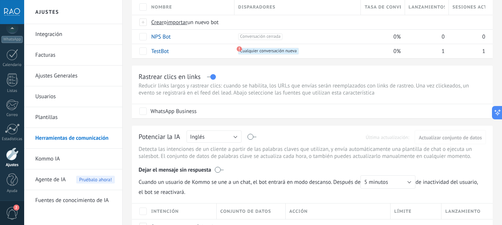
scroll to position [74, 0]
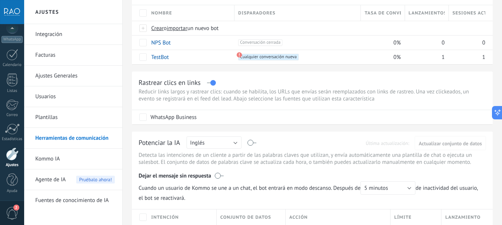
click at [49, 35] on link "Integración" at bounding box center [74, 34] width 79 height 21
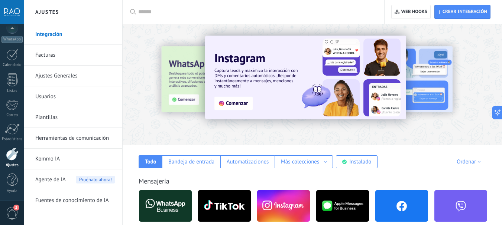
click at [175, 16] on input "text" at bounding box center [255, 12] width 235 height 8
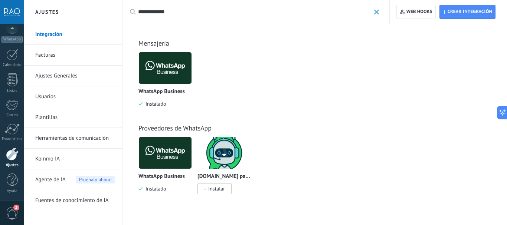
type input "**********"
click at [172, 158] on img at bounding box center [165, 153] width 53 height 36
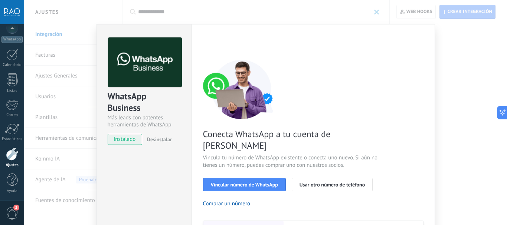
click at [79, 95] on div "WhatsApp Business Más leads con potentes herramientas de WhatsApp instalado Des…" at bounding box center [265, 112] width 483 height 225
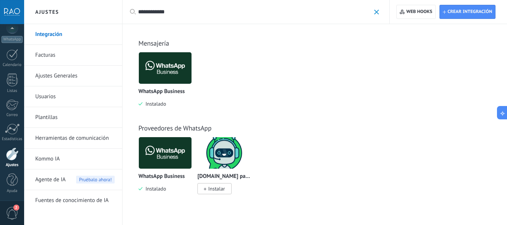
click at [377, 11] on span at bounding box center [376, 12] width 5 height 5
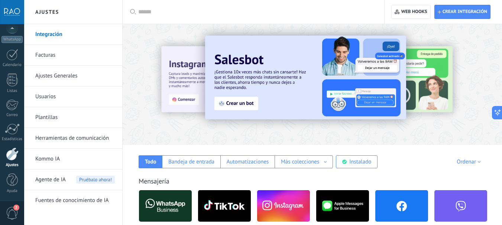
click at [177, 13] on input "text" at bounding box center [255, 12] width 235 height 8
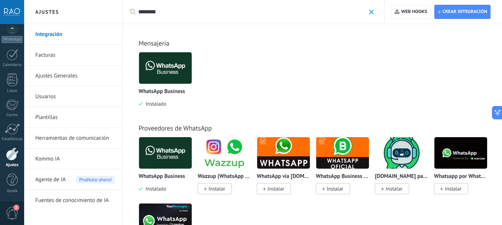
click at [206, 13] on input "********" at bounding box center [251, 12] width 227 height 8
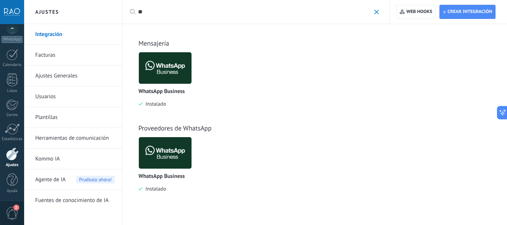
type input "*"
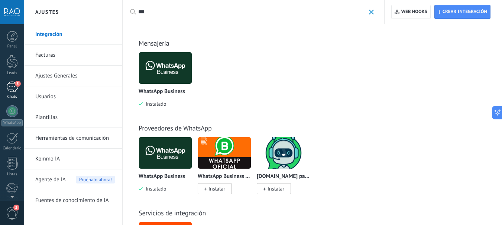
type input "***"
click at [10, 91] on div "3" at bounding box center [12, 87] width 12 height 11
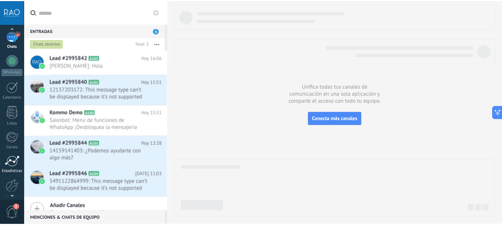
scroll to position [84, 0]
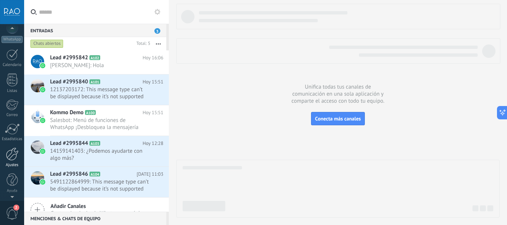
click at [12, 160] on div at bounding box center [12, 154] width 13 height 13
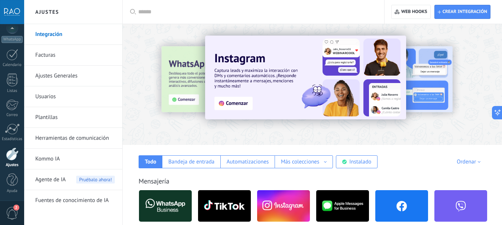
click at [227, 12] on input "text" at bounding box center [255, 12] width 235 height 8
type input "********"
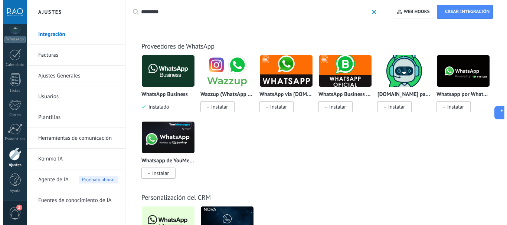
scroll to position [186, 0]
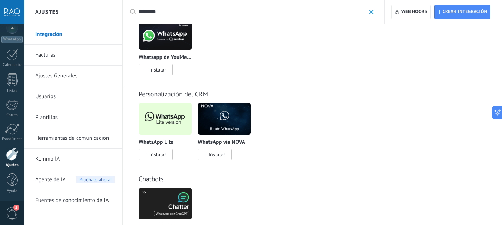
click at [154, 159] on span "Instalar" at bounding box center [155, 154] width 34 height 11
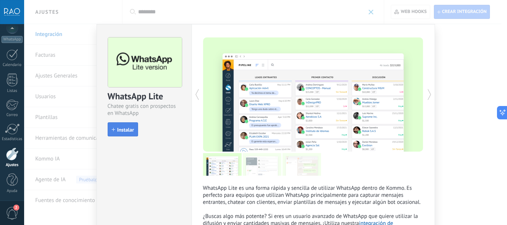
click at [126, 126] on button "Instalar" at bounding box center [123, 130] width 30 height 14
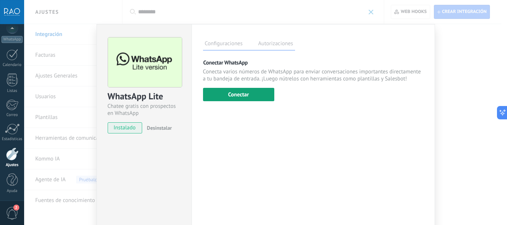
click at [240, 95] on button "Conectar" at bounding box center [238, 94] width 71 height 13
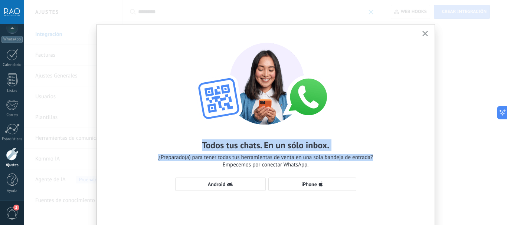
drag, startPoint x: 200, startPoint y: 145, endPoint x: 387, endPoint y: 145, distance: 187.5
click at [387, 145] on div "Todos tus chats. En un sólo inbox. ¿Preparado(a) para tener todas tus herramien…" at bounding box center [266, 114] width 338 height 178
click at [264, 144] on h2 "Todos tus chats. En un sólo inbox." at bounding box center [265, 146] width 127 height 12
drag, startPoint x: 263, startPoint y: 145, endPoint x: 353, endPoint y: 146, distance: 90.6
click at [353, 146] on div "Todos tus chats. En un sólo inbox. ¿Preparado(a) para tener todas tus herramien…" at bounding box center [265, 154] width 215 height 29
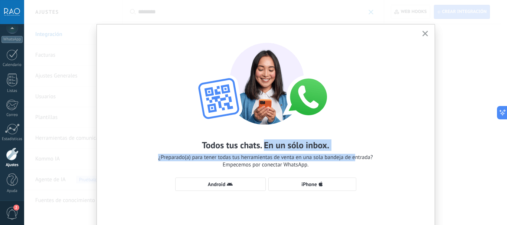
click at [329, 146] on div "Todos tus chats. En un sólo inbox. ¿Preparado(a) para tener todas tus herramien…" at bounding box center [265, 154] width 215 height 29
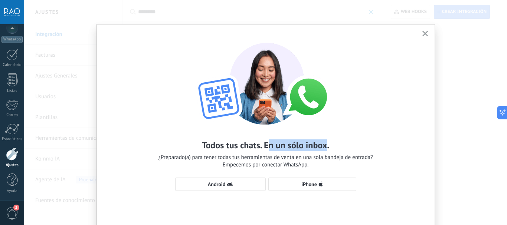
drag, startPoint x: 324, startPoint y: 146, endPoint x: 265, endPoint y: 145, distance: 59.0
click at [265, 145] on h2 "Todos tus chats. En un sólo inbox." at bounding box center [265, 146] width 127 height 12
click at [265, 146] on h2 "Todos tus chats. En un sólo inbox." at bounding box center [265, 146] width 127 height 12
drag, startPoint x: 264, startPoint y: 144, endPoint x: 327, endPoint y: 144, distance: 63.1
click at [327, 144] on h2 "Todos tus chats. En un sólo inbox." at bounding box center [265, 146] width 127 height 12
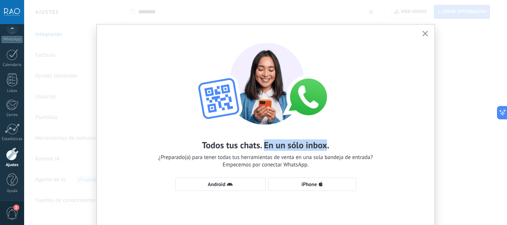
click at [321, 147] on h2 "Todos tus chats. En un sólo inbox." at bounding box center [265, 146] width 127 height 12
click at [303, 183] on span "iPhone" at bounding box center [309, 184] width 16 height 5
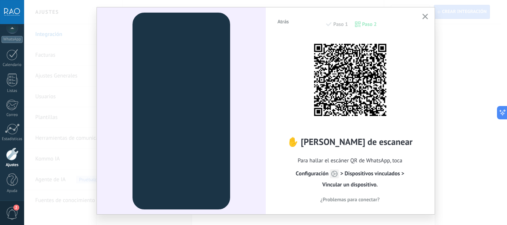
scroll to position [31, 0]
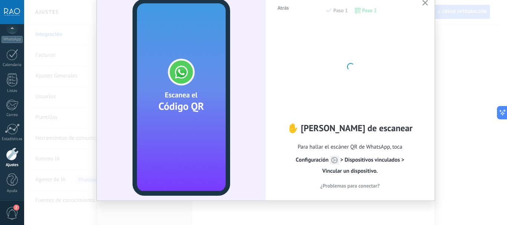
click at [425, 4] on icon "button" at bounding box center [425, 3] width 6 height 6
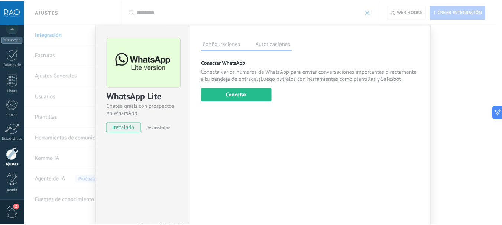
scroll to position [0, 0]
click at [451, 57] on div "WhatsApp Lite Chatee gratis con prospectos en WhatsApp instalado Desinstalar Co…" at bounding box center [265, 112] width 483 height 225
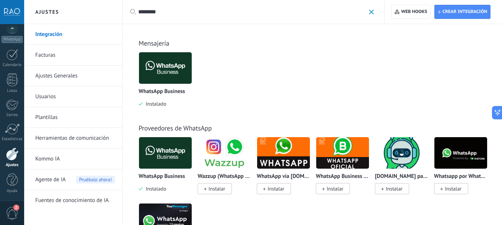
click at [168, 66] on img at bounding box center [165, 68] width 53 height 36
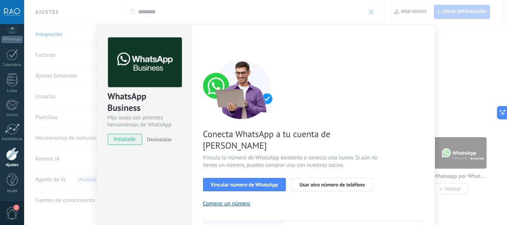
click at [440, 49] on div "WhatsApp Business Más leads con potentes herramientas de WhatsApp instalado Des…" at bounding box center [265, 112] width 483 height 225
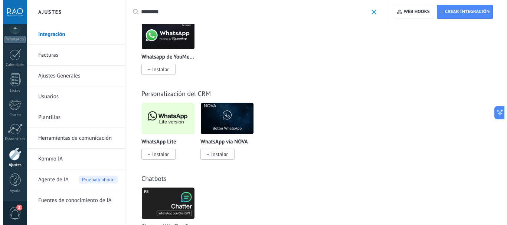
scroll to position [186, 0]
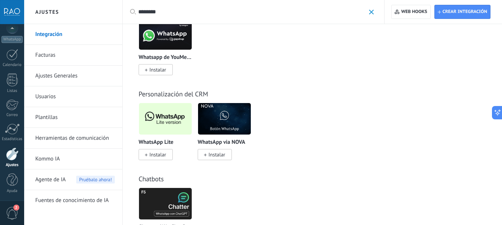
click at [162, 112] on img at bounding box center [165, 119] width 53 height 36
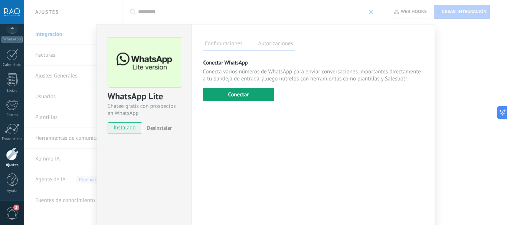
click at [235, 95] on button "Conectar" at bounding box center [238, 94] width 71 height 13
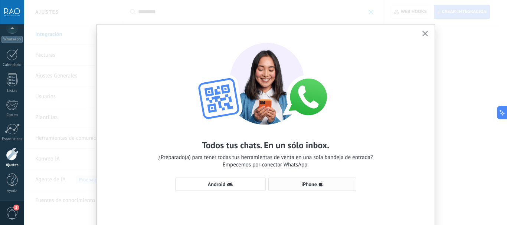
click at [296, 187] on button "iPhone" at bounding box center [312, 184] width 88 height 13
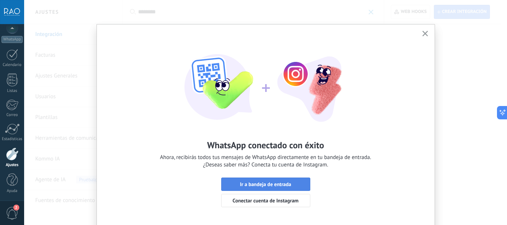
click at [254, 189] on button "Ir a bandeja de entrada" at bounding box center [265, 184] width 89 height 13
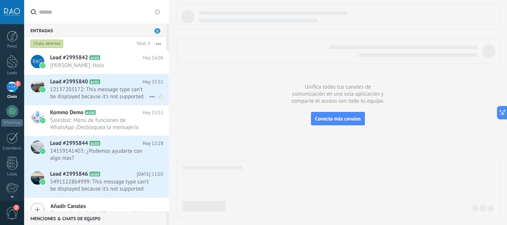
click at [65, 88] on span "12137203172: This message type can’t be displayed because it’s not supported ye…" at bounding box center [99, 93] width 99 height 14
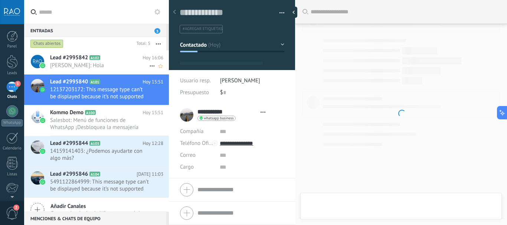
click at [74, 64] on span "[PERSON_NAME]: Hola" at bounding box center [99, 65] width 99 height 7
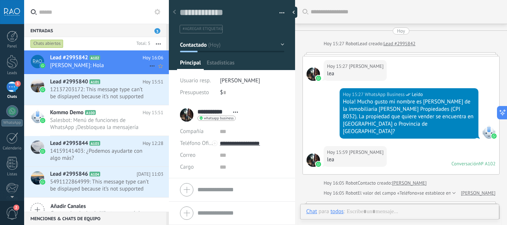
scroll to position [118, 0]
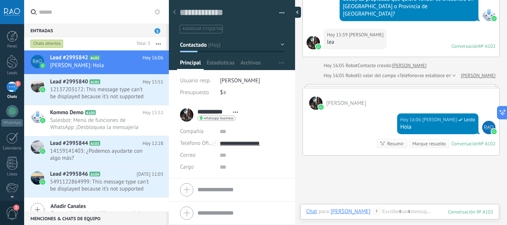
click at [295, 12] on div at bounding box center [295, 12] width 11 height 11
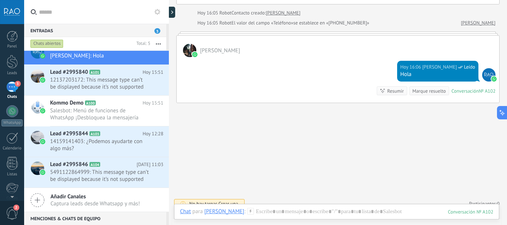
scroll to position [10, 0]
click at [14, 37] on div at bounding box center [12, 36] width 11 height 11
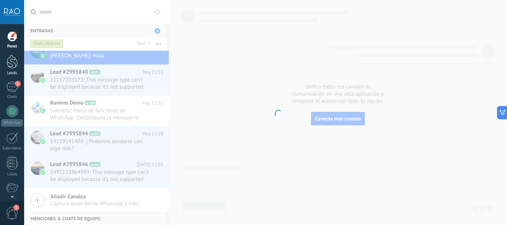
click at [11, 58] on div at bounding box center [12, 62] width 11 height 14
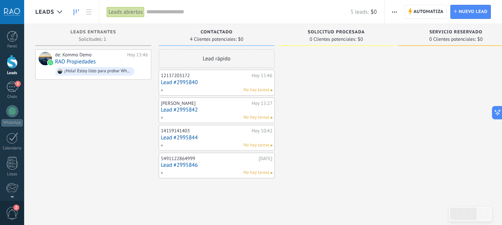
click at [210, 84] on link "Lead #2995840" at bounding box center [216, 82] width 111 height 6
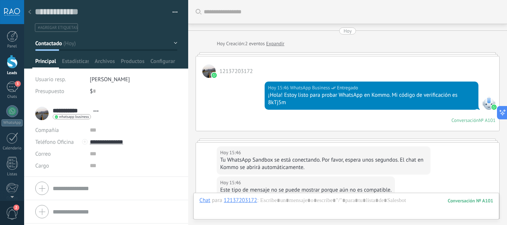
scroll to position [237, 0]
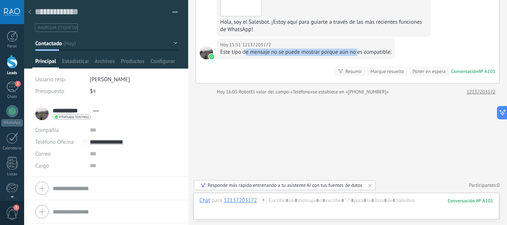
drag, startPoint x: 253, startPoint y: 52, endPoint x: 391, endPoint y: 52, distance: 138.1
click at [384, 52] on div "Este tipo de mensaje no se puede mostrar porque aún no es compatible." at bounding box center [306, 52] width 172 height 7
click at [370, 51] on div "Este tipo de mensaje no se puede mostrar porque aún no es compatible." at bounding box center [306, 52] width 172 height 7
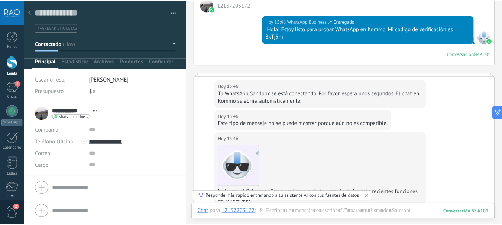
scroll to position [52, 0]
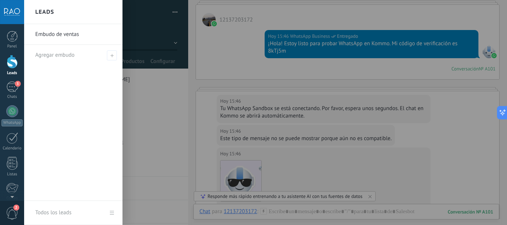
click at [10, 63] on div at bounding box center [12, 62] width 11 height 14
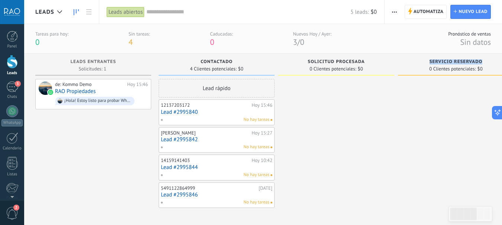
drag, startPoint x: 430, startPoint y: 61, endPoint x: 484, endPoint y: 62, distance: 54.9
click at [491, 61] on div "Servicio reservado" at bounding box center [455, 62] width 108 height 6
click at [467, 62] on span "Servicio reservado" at bounding box center [455, 61] width 53 height 5
drag, startPoint x: 482, startPoint y: 62, endPoint x: 425, endPoint y: 62, distance: 56.4
click at [425, 62] on div "Servicio reservado" at bounding box center [455, 62] width 108 height 6
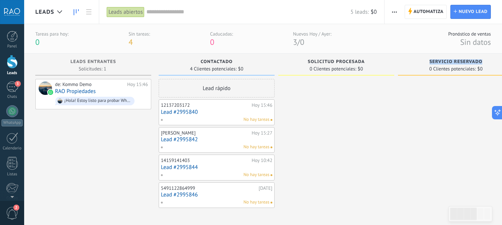
click at [432, 61] on span "Servicio reservado" at bounding box center [455, 61] width 53 height 5
drag, startPoint x: 430, startPoint y: 62, endPoint x: 494, endPoint y: 58, distance: 65.1
click at [494, 58] on div "Servicio reservado 0 Clientes potenciales: $0" at bounding box center [456, 65] width 116 height 22
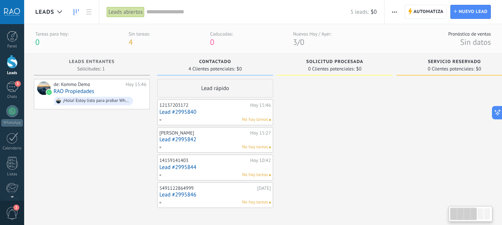
click at [457, 59] on div "Servicio reservado 0 Clientes potenciales: $0" at bounding box center [454, 65] width 116 height 22
click at [421, 19] on span "Automatiza Automatiza" at bounding box center [425, 12] width 42 height 14
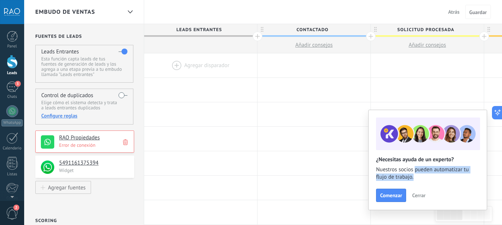
drag, startPoint x: 414, startPoint y: 170, endPoint x: 419, endPoint y: 177, distance: 7.7
click at [419, 177] on span "Nuestros socios pueden automatizar tu flujo de trabajo." at bounding box center [427, 173] width 103 height 15
click at [421, 174] on span "Nuestros socios pueden automatizar tu flujo de trabajo." at bounding box center [427, 173] width 103 height 15
drag, startPoint x: 417, startPoint y: 176, endPoint x: 413, endPoint y: 170, distance: 7.5
click at [413, 170] on span "Nuestros socios pueden automatizar tu flujo de trabajo." at bounding box center [427, 173] width 103 height 15
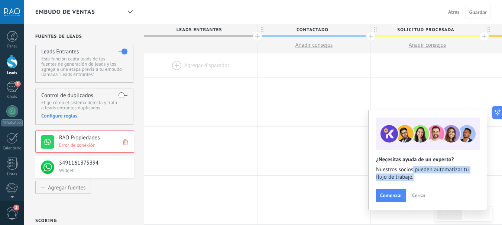
click at [413, 170] on span "Nuestros socios pueden automatizar tu flujo de trabajo." at bounding box center [427, 173] width 103 height 15
click at [414, 194] on span "Cerrar" at bounding box center [418, 195] width 13 height 5
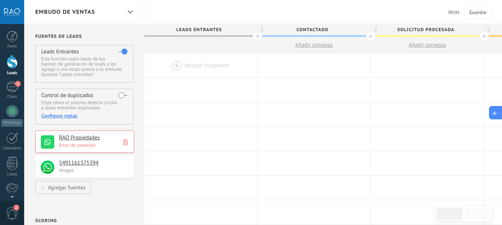
click at [496, 113] on icon at bounding box center [494, 113] width 3 height 3
type textarea "**********"
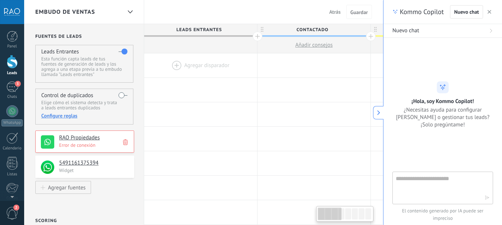
scroll to position [7, 0]
click at [375, 114] on button at bounding box center [378, 112] width 10 height 13
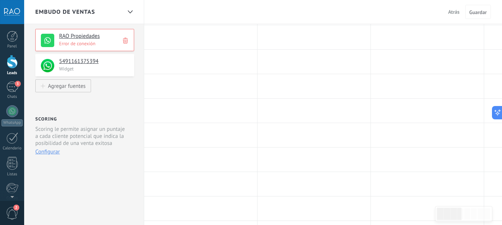
scroll to position [111, 0]
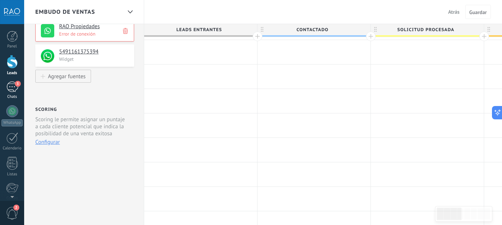
click at [10, 86] on div "3" at bounding box center [12, 87] width 12 height 11
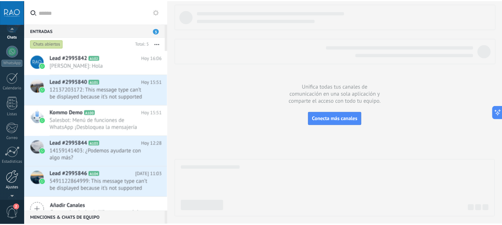
scroll to position [84, 0]
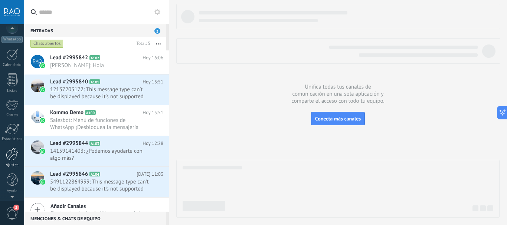
click at [13, 155] on div at bounding box center [12, 154] width 13 height 13
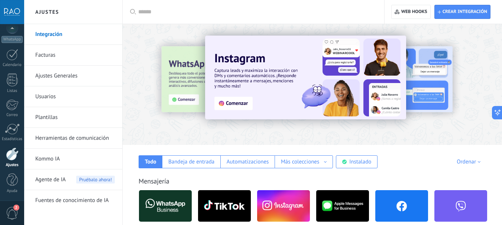
click at [53, 55] on link "Facturas" at bounding box center [74, 55] width 79 height 21
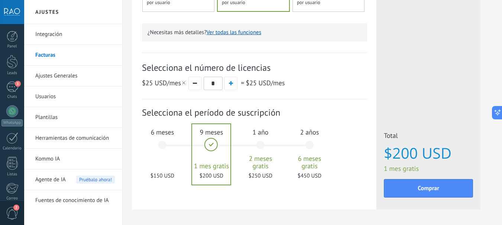
click at [169, 151] on div "6 meses $150 USD" at bounding box center [162, 149] width 40 height 52
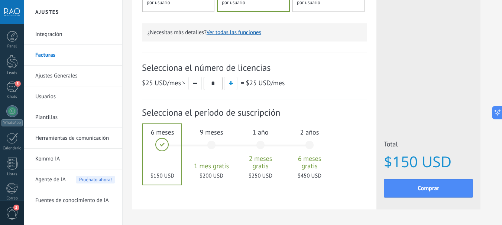
click at [259, 144] on div "1 año 2 meses gratis $250 USD" at bounding box center [260, 149] width 40 height 52
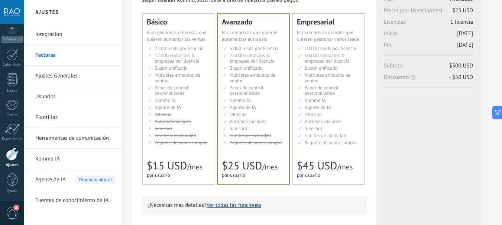
scroll to position [37, 0]
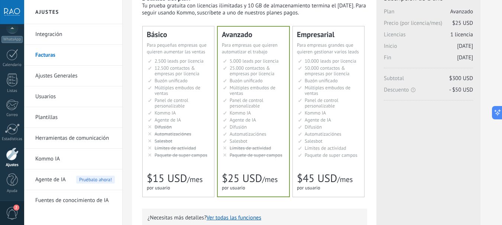
click at [179, 97] on ul "2.500 сделок на место 2.500 leads per seat 2.500 leads por licencia 添加线索和联系人 2.…" at bounding box center [179, 108] width 62 height 100
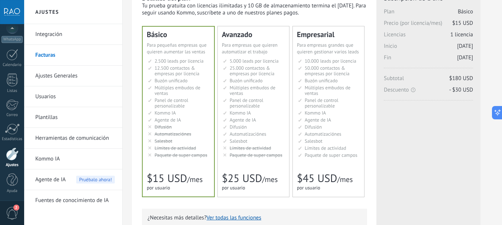
click at [245, 97] on span "Panel de control personalizable" at bounding box center [246, 103] width 34 height 12
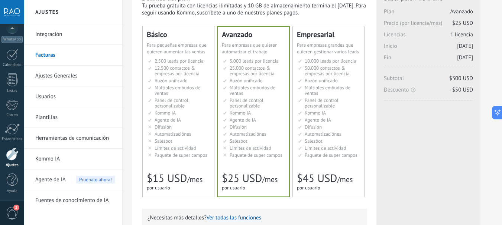
click at [327, 99] on span "Panel de control personalizable" at bounding box center [321, 103] width 34 height 12
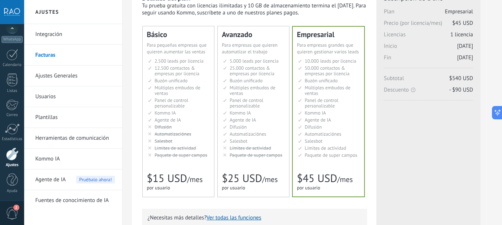
click at [262, 100] on span "Panel de control personalizable" at bounding box center [246, 103] width 34 height 12
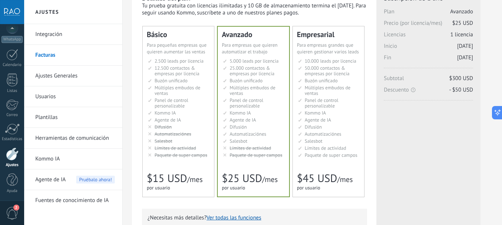
click at [339, 89] on span "Múltiples embudos de ventas" at bounding box center [327, 91] width 46 height 12
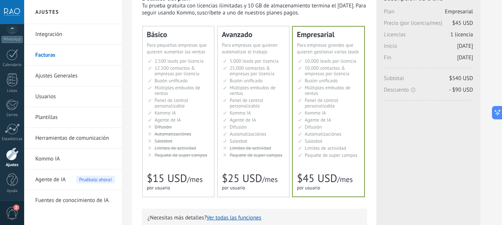
click at [232, 91] on span "Múltiples embudos de ventas" at bounding box center [252, 91] width 46 height 12
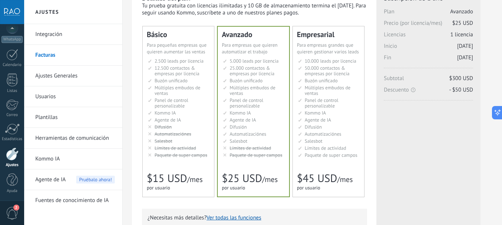
click at [332, 93] on li "Множество воронок Multiple sales pipelines Múltiples embudos de ventas Vários f…" at bounding box center [329, 90] width 62 height 11
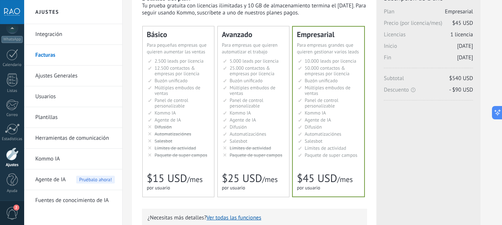
click at [266, 94] on li "Множество воронок Multiple sales pipelines Múltiples embudos de ventas Vários f…" at bounding box center [254, 90] width 62 height 11
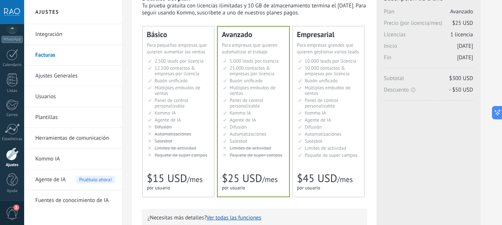
click at [206, 94] on li "Множество воронок Multiple sales pipelines Múltiples embudos de ventas Vários f…" at bounding box center [179, 90] width 62 height 11
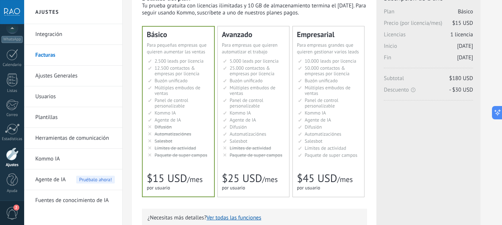
click at [248, 92] on li "Множество воронок Multiple sales pipelines Múltiples embudos de ventas Vários f…" at bounding box center [254, 90] width 62 height 11
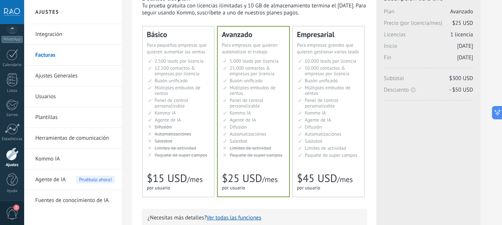
click at [320, 94] on li "Множество воронок Multiple sales pipelines Múltiples embudos de ventas Vários f…" at bounding box center [329, 90] width 62 height 11
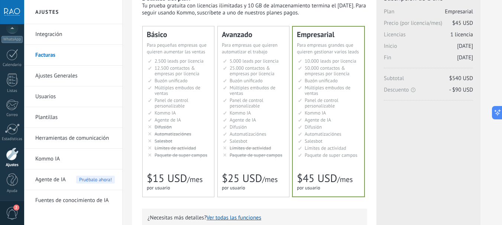
click at [251, 101] on span "Panel de control personalizable" at bounding box center [246, 103] width 34 height 12
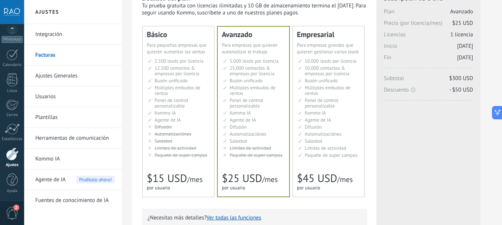
drag, startPoint x: 447, startPoint y: 58, endPoint x: 473, endPoint y: 58, distance: 26.0
click at [474, 58] on div "Licencias adicionales Plan Avanzado Precio (por licencia/mes) $25 USD Nuevas li…" at bounding box center [428, 191] width 104 height 409
click at [466, 58] on span "[DATE]" at bounding box center [465, 57] width 16 height 7
click at [152, 76] on li "12.500 контактов & компаний на место 12.500 contacts & companies per seat 12.50…" at bounding box center [179, 70] width 62 height 11
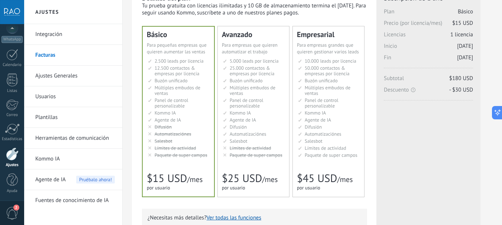
click at [249, 75] on span "25.000 contactos & empresas por licencia" at bounding box center [251, 71] width 45 height 12
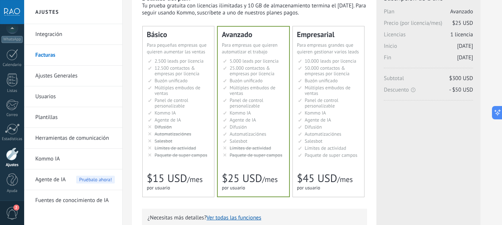
click at [325, 90] on span "Múltiples embudos de ventas" at bounding box center [327, 91] width 46 height 12
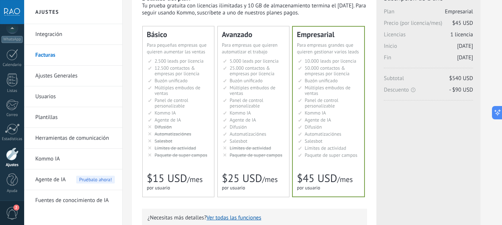
click at [235, 90] on span "Múltiples embudos de ventas" at bounding box center [252, 91] width 46 height 12
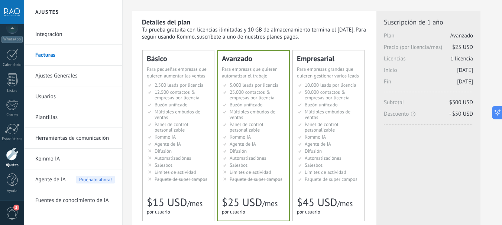
scroll to position [0, 0]
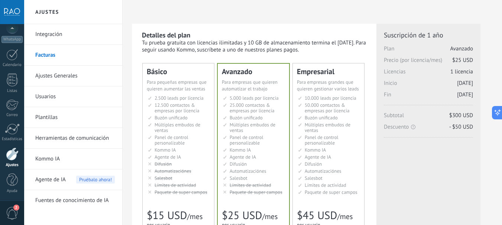
click at [50, 74] on link "Ajustes Generales" at bounding box center [74, 76] width 79 height 21
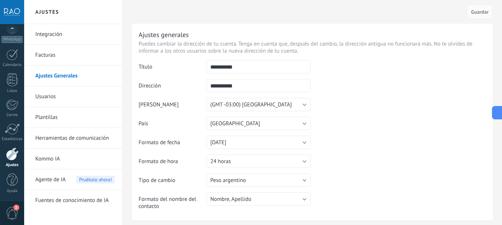
click at [51, 96] on link "Usuarios" at bounding box center [74, 96] width 79 height 21
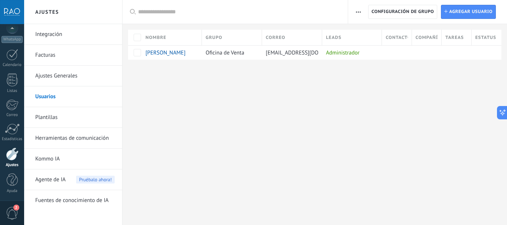
click at [48, 117] on link "Plantillas" at bounding box center [74, 117] width 79 height 21
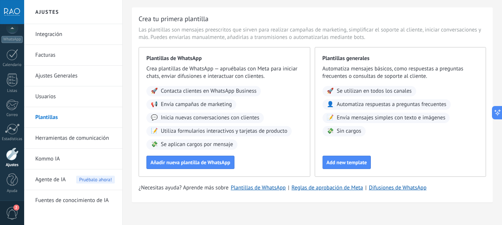
scroll to position [25, 0]
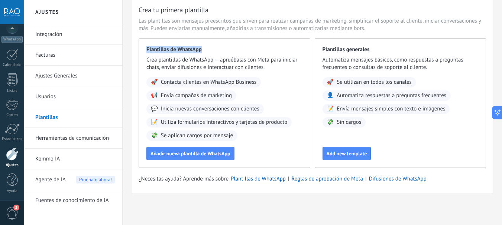
drag, startPoint x: 147, startPoint y: 49, endPoint x: 214, endPoint y: 51, distance: 66.9
click at [225, 49] on span "Plantillas de WhatsApp" at bounding box center [224, 49] width 156 height 7
click at [193, 52] on span "Plantillas de WhatsApp" at bounding box center [224, 49] width 156 height 7
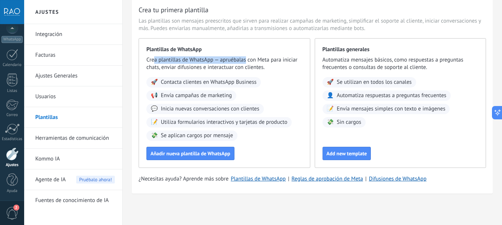
drag, startPoint x: 153, startPoint y: 61, endPoint x: 255, endPoint y: 60, distance: 102.1
click at [255, 60] on span "Crea plantillas de WhatsApp — apruébalas con Meta para iniciar chats, enviar di…" at bounding box center [224, 63] width 156 height 15
click at [280, 58] on span "Crea plantillas de WhatsApp — apruébalas con Meta para iniciar chats, enviar di…" at bounding box center [224, 63] width 156 height 15
drag, startPoint x: 295, startPoint y: 60, endPoint x: 150, endPoint y: 61, distance: 145.2
click at [151, 60] on span "Crea plantillas de WhatsApp — apruébalas con Meta para iniciar chats, enviar di…" at bounding box center [224, 63] width 156 height 15
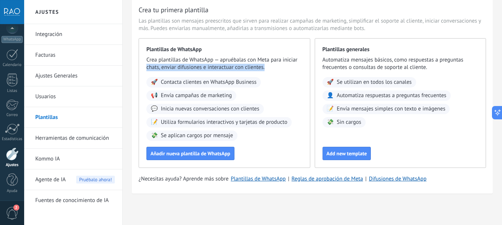
drag, startPoint x: 148, startPoint y: 69, endPoint x: 278, endPoint y: 68, distance: 129.2
click at [277, 68] on div "Plantillas de WhatsApp Crea plantillas de WhatsApp — apruébalas con Meta para i…" at bounding box center [224, 103] width 172 height 130
click at [234, 68] on span "Crea plantillas de WhatsApp — apruébalas con Meta para iniciar chats, enviar di…" at bounding box center [224, 63] width 156 height 15
click at [54, 133] on link "Herramientas de comunicación" at bounding box center [74, 138] width 79 height 21
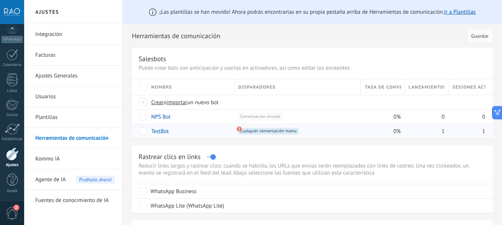
click at [484, 128] on span "1" at bounding box center [483, 131] width 3 height 7
drag, startPoint x: 427, startPoint y: 131, endPoint x: 457, endPoint y: 131, distance: 29.7
click at [457, 131] on div "TestBot +1 Cualquier conversación nueva +0 0% 1 1" at bounding box center [312, 131] width 360 height 14
click at [436, 132] on div "1" at bounding box center [425, 131] width 40 height 14
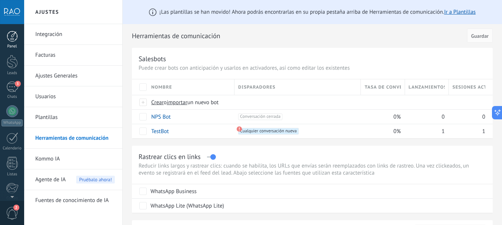
click at [12, 36] on div at bounding box center [12, 36] width 11 height 11
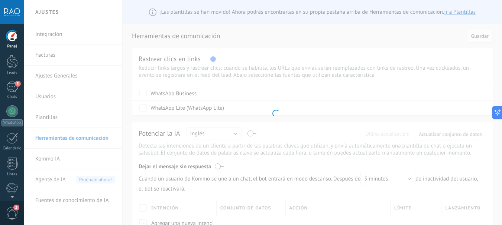
click at [13, 53] on div "Panel Leads 3 Chats WhatsApp Clientes" at bounding box center [12, 158] width 24 height 254
click at [12, 64] on div at bounding box center [12, 62] width 11 height 14
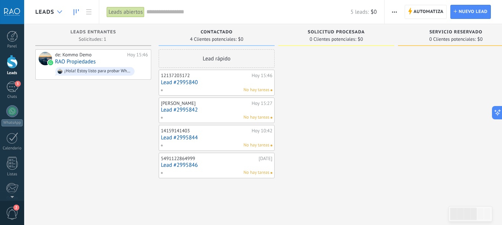
click at [63, 11] on div at bounding box center [59, 12] width 12 height 14
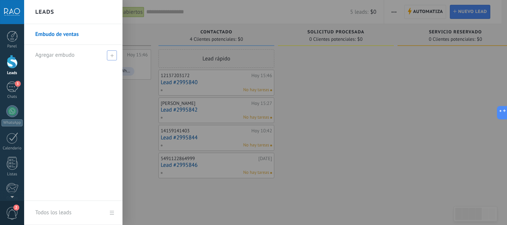
click at [110, 57] on span at bounding box center [112, 55] width 10 height 10
click at [62, 55] on input "text" at bounding box center [70, 55] width 70 height 12
click at [177, 82] on div at bounding box center [277, 112] width 507 height 225
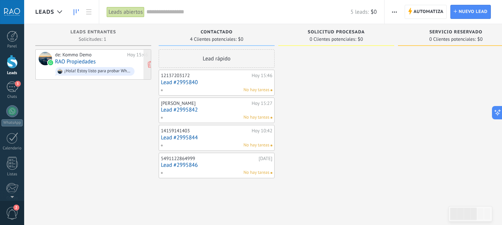
click at [102, 58] on div "de: Kommo Demo Hoy 15:46 RAO Propiedades ¡Hola! Estoy listo para probar WhatsAp…" at bounding box center [101, 64] width 93 height 25
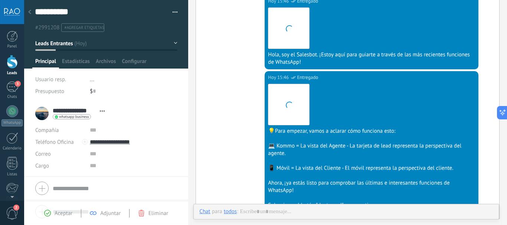
scroll to position [156, 0]
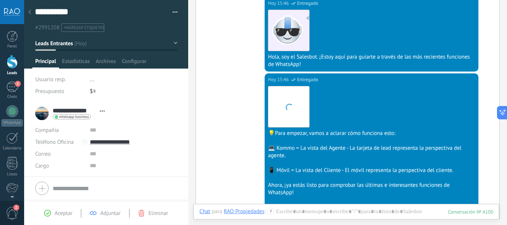
click at [10, 60] on div at bounding box center [12, 62] width 11 height 14
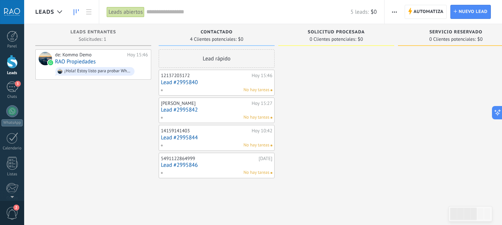
click at [225, 88] on div "No hay tareas" at bounding box center [214, 90] width 109 height 7
click at [200, 76] on div "12137203172" at bounding box center [205, 76] width 89 height 6
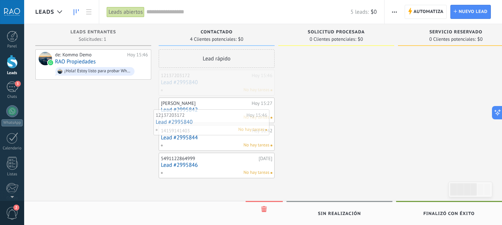
drag, startPoint x: 200, startPoint y: 82, endPoint x: 193, endPoint y: 121, distance: 39.6
drag, startPoint x: 225, startPoint y: 86, endPoint x: 226, endPoint y: 164, distance: 77.6
drag, startPoint x: 222, startPoint y: 85, endPoint x: 230, endPoint y: 102, distance: 18.3
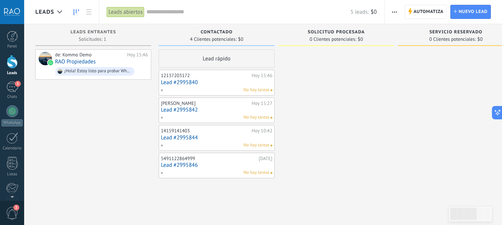
click at [200, 78] on div "12137203172" at bounding box center [205, 76] width 89 height 6
click at [185, 84] on link "Lead #2995840" at bounding box center [216, 82] width 111 height 6
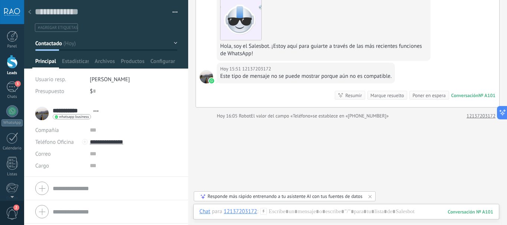
scroll to position [200, 0]
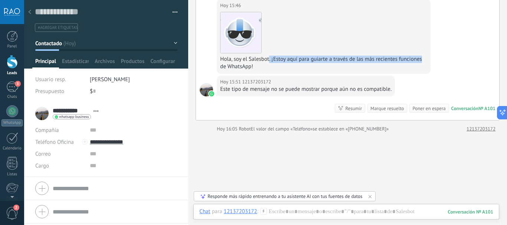
drag, startPoint x: 270, startPoint y: 58, endPoint x: 429, endPoint y: 56, distance: 159.6
click at [428, 56] on div "Hoy 15:46 12137203172 Descargar Hola, soy el Salesbot. ¡Estoy aquí para guiarte…" at bounding box center [324, 36] width 214 height 75
click at [372, 59] on div "Hola, soy el Salesbot. ¡Estoy aquí para guiarte a través de las más recientes f…" at bounding box center [323, 63] width 207 height 15
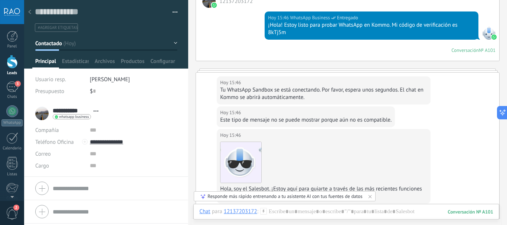
scroll to position [14, 0]
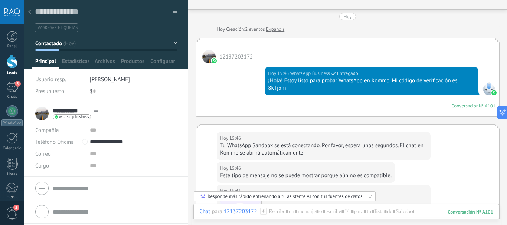
click at [7, 62] on div at bounding box center [12, 62] width 11 height 14
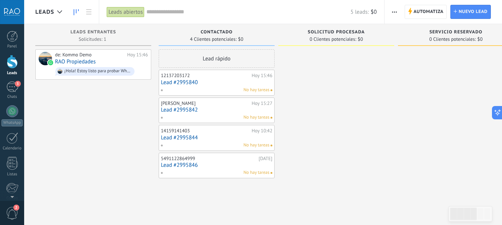
click at [173, 110] on link "Lead #2995842" at bounding box center [216, 110] width 111 height 6
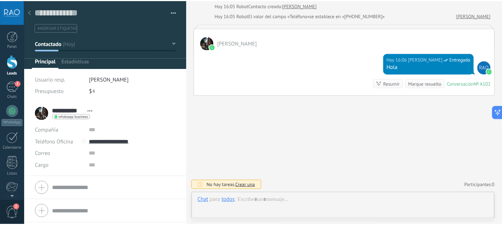
scroll to position [11, 0]
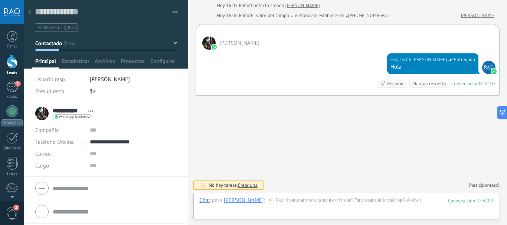
click at [12, 63] on div at bounding box center [12, 62] width 11 height 14
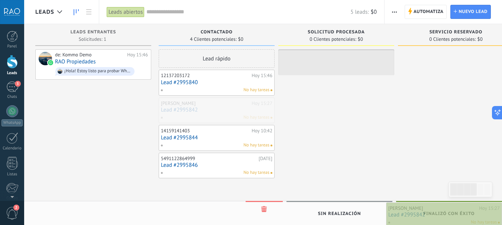
drag, startPoint x: 167, startPoint y: 109, endPoint x: 441, endPoint y: 214, distance: 293.1
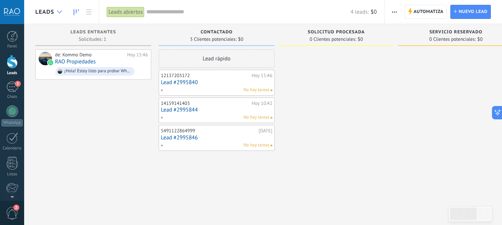
click at [58, 13] on icon at bounding box center [59, 11] width 5 height 3
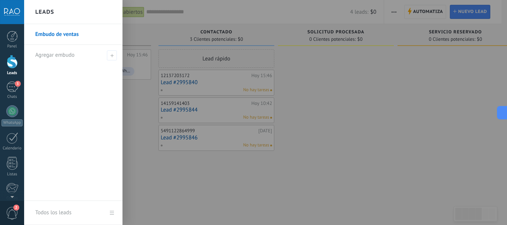
click at [300, 82] on div at bounding box center [277, 112] width 507 height 225
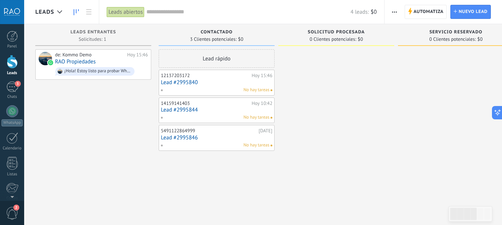
click at [183, 137] on link "Lead #2995846" at bounding box center [216, 138] width 111 height 6
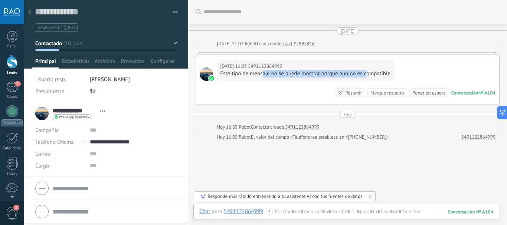
drag, startPoint x: 264, startPoint y: 73, endPoint x: 386, endPoint y: 73, distance: 122.5
click at [375, 73] on div "Este tipo de mensaje no se puede mostrar porque aún no es compatible." at bounding box center [306, 73] width 172 height 7
click at [372, 73] on div "Este tipo de mensaje no se puede mostrar porque aún no es compatible." at bounding box center [306, 73] width 172 height 7
drag, startPoint x: 385, startPoint y: 70, endPoint x: 228, endPoint y: 70, distance: 156.3
click at [223, 70] on div "Este tipo de mensaje no se puede mostrar porque aún no es compatible." at bounding box center [306, 73] width 172 height 7
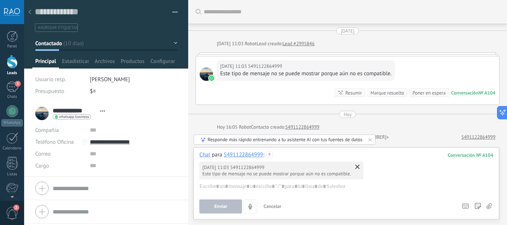
click at [273, 52] on div at bounding box center [348, 54] width 304 height 4
click at [272, 55] on div at bounding box center [348, 54] width 304 height 4
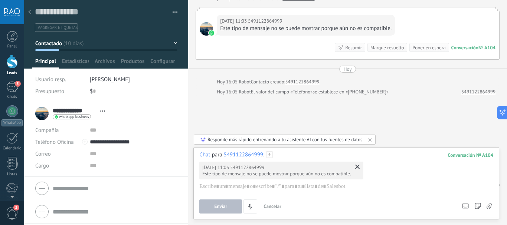
click at [8, 65] on div at bounding box center [12, 62] width 11 height 14
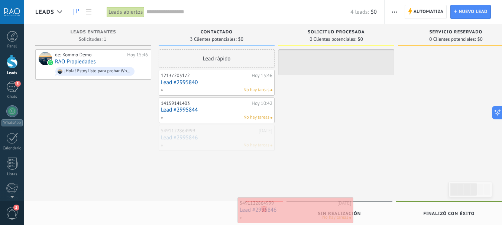
drag, startPoint x: 184, startPoint y: 140, endPoint x: 263, endPoint y: 212, distance: 106.9
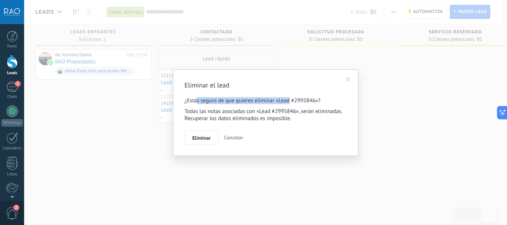
drag, startPoint x: 303, startPoint y: 99, endPoint x: 326, endPoint y: 98, distance: 23.0
click at [313, 99] on p "¿Estás seguro de que quieres eliminar «Lead #2995846»?" at bounding box center [265, 100] width 163 height 7
click at [270, 98] on p "¿Estás seguro de que quieres eliminar «Lead #2995846»?" at bounding box center [265, 100] width 163 height 7
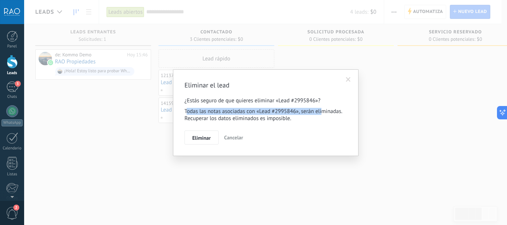
drag, startPoint x: 188, startPoint y: 113, endPoint x: 323, endPoint y: 107, distance: 134.9
click at [323, 107] on div "Eliminar el lead ¿Estás seguro de que quieres eliminar «Lead #2995846»? Todas l…" at bounding box center [265, 113] width 163 height 64
click at [316, 111] on p "Todas las notas asociadas con «Lead #2995846», serán eliminadas. Recuperar los …" at bounding box center [265, 115] width 163 height 14
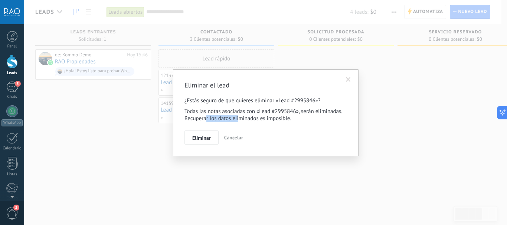
click at [267, 117] on p "Todas las notas asociadas con «Lead #2995846», serán eliminadas. Recuperar los …" at bounding box center [265, 115] width 163 height 14
click at [252, 116] on p "Todas las notas asociadas con «Lead #2995846», serán eliminadas. Recuperar los …" at bounding box center [265, 115] width 163 height 14
click at [199, 136] on span "Eliminar" at bounding box center [201, 137] width 19 height 5
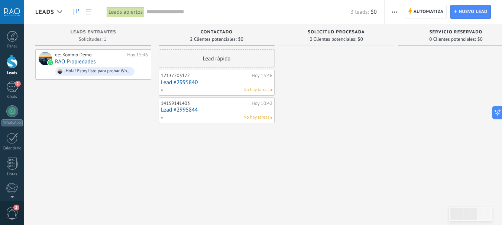
click at [177, 115] on div "No hay tareas" at bounding box center [214, 117] width 109 height 7
click at [180, 109] on link "Lead #2995844" at bounding box center [216, 110] width 111 height 6
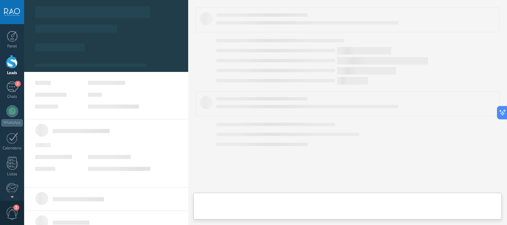
type textarea "**********"
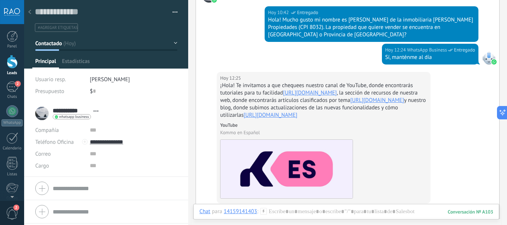
scroll to position [65, 0]
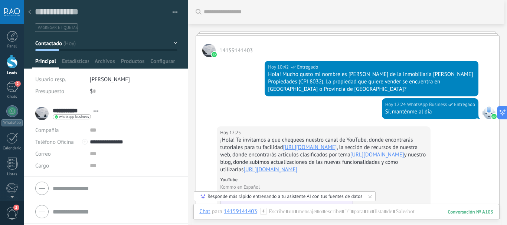
click at [12, 65] on div at bounding box center [12, 62] width 11 height 14
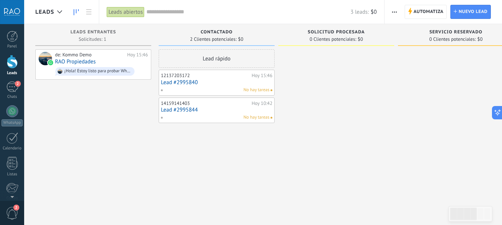
drag, startPoint x: 195, startPoint y: 82, endPoint x: 131, endPoint y: 120, distance: 74.0
click at [128, 121] on div "de: Kommo Demo Hoy 15:46 RAO Propiedades ¡Hola! Estoy listo para probar WhatsAp…" at bounding box center [93, 113] width 116 height 128
click at [131, 65] on icon at bounding box center [131, 64] width 7 height 7
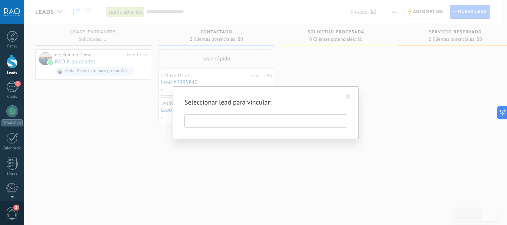
click at [216, 120] on input "text" at bounding box center [265, 120] width 163 height 13
click at [250, 125] on input "text" at bounding box center [265, 120] width 163 height 13
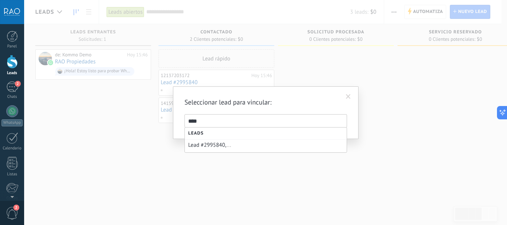
drag, startPoint x: 248, startPoint y: 122, endPoint x: 143, endPoint y: 121, distance: 104.3
click at [143, 121] on div "Seleccionar lead para vincular: Leads Lead #2995840, ... ****" at bounding box center [265, 112] width 483 height 225
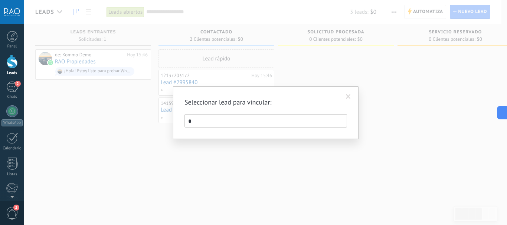
type input "*"
click at [350, 98] on span at bounding box center [348, 96] width 5 height 5
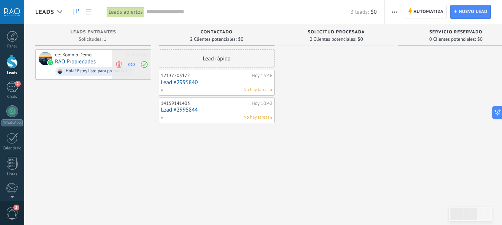
click at [143, 63] on icon at bounding box center [144, 64] width 7 height 7
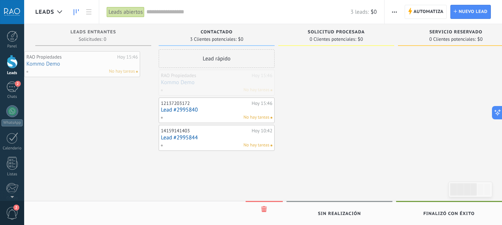
drag, startPoint x: 258, startPoint y: 76, endPoint x: 80, endPoint y: 54, distance: 179.2
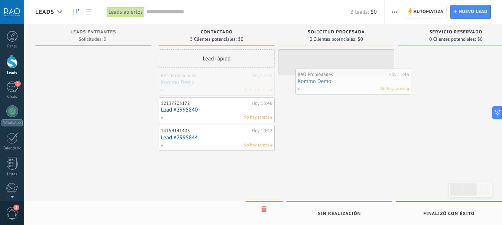
drag, startPoint x: 197, startPoint y: 75, endPoint x: 333, endPoint y: 74, distance: 135.9
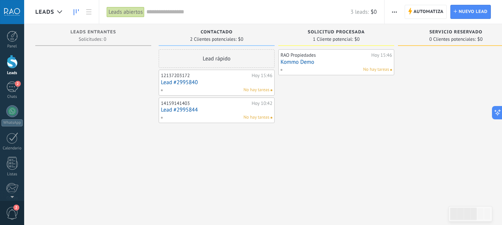
click at [301, 51] on div "RAO Propiedades Hoy 15:46 Kommo Demo No hay tareas" at bounding box center [336, 62] width 116 height 26
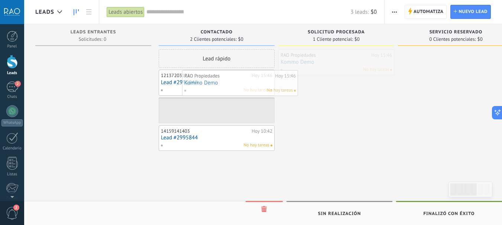
drag, startPoint x: 301, startPoint y: 51, endPoint x: 188, endPoint y: 73, distance: 115.0
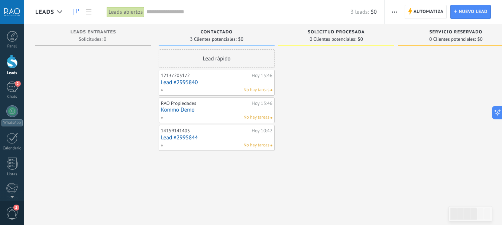
click at [170, 110] on link "Kommo Demo" at bounding box center [216, 110] width 111 height 6
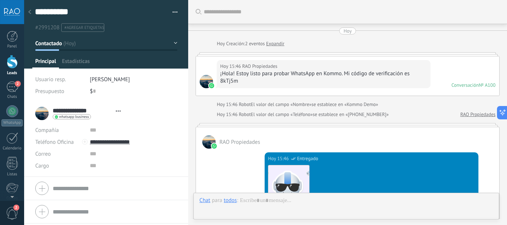
type textarea "**********"
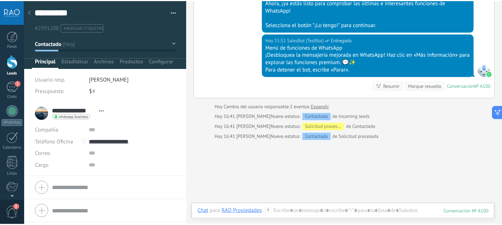
scroll to position [383, 0]
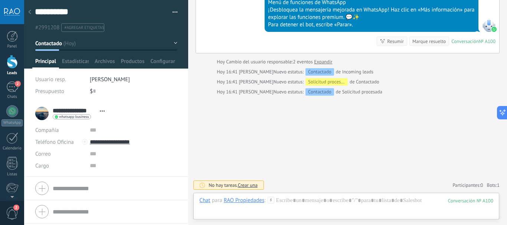
click at [29, 14] on icon at bounding box center [29, 12] width 3 height 4
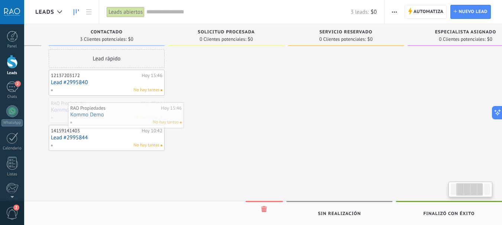
drag, startPoint x: 175, startPoint y: 104, endPoint x: 77, endPoint y: 110, distance: 98.2
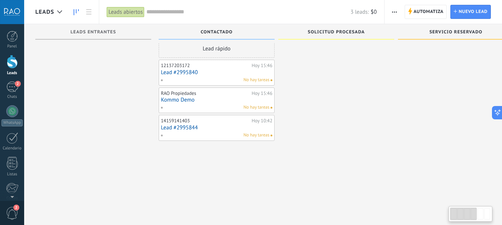
scroll to position [13, 0]
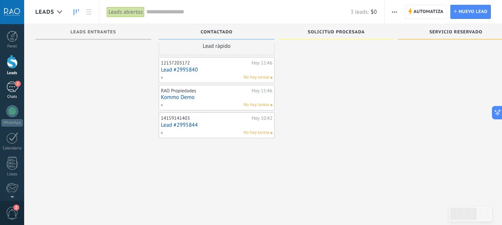
click at [12, 89] on div "2" at bounding box center [12, 87] width 12 height 11
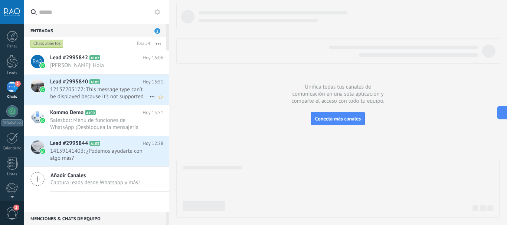
click at [80, 89] on span "12137203172: This message type can’t be displayed because it’s not supported ye…" at bounding box center [99, 93] width 99 height 14
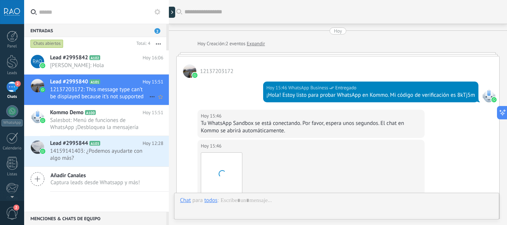
scroll to position [200, 0]
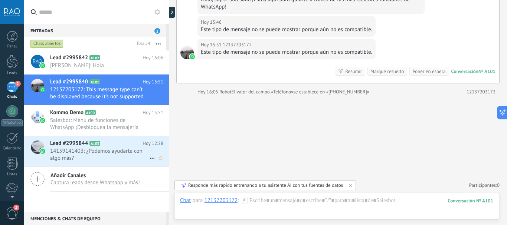
click at [70, 153] on span "14159141403: ¿Podemos ayudarte con algo más?" at bounding box center [99, 155] width 99 height 14
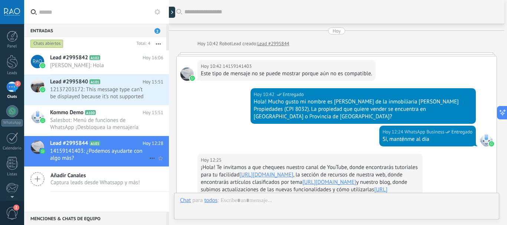
scroll to position [243, 0]
